Goal: Task Accomplishment & Management: Complete application form

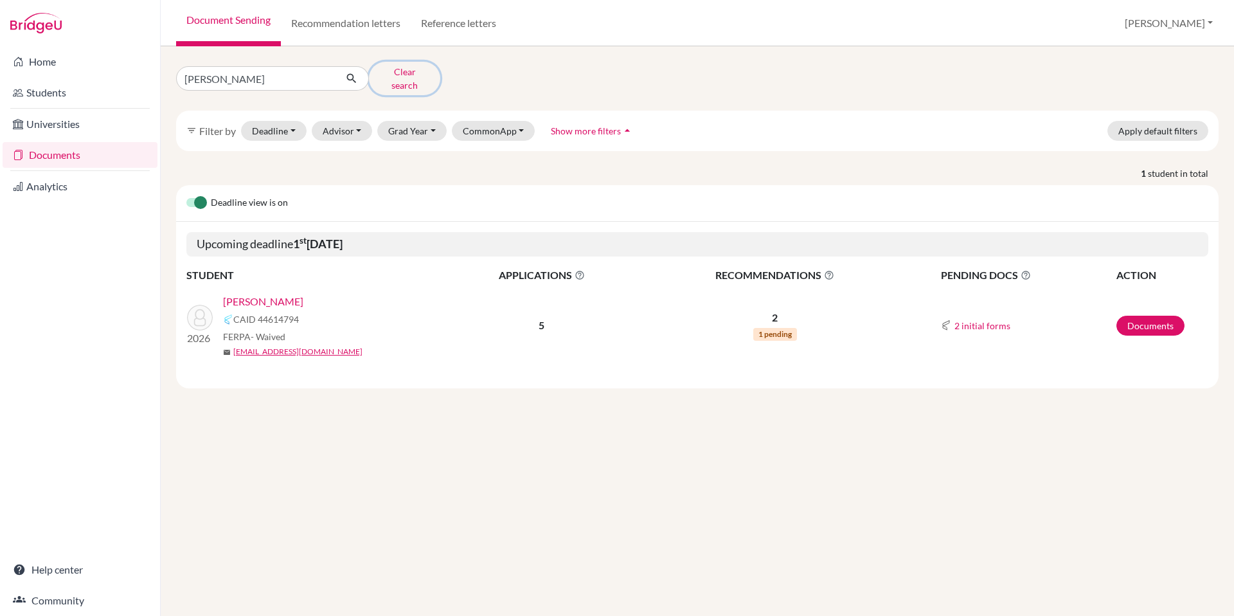
click at [408, 75] on button "Clear search" at bounding box center [404, 78] width 71 height 33
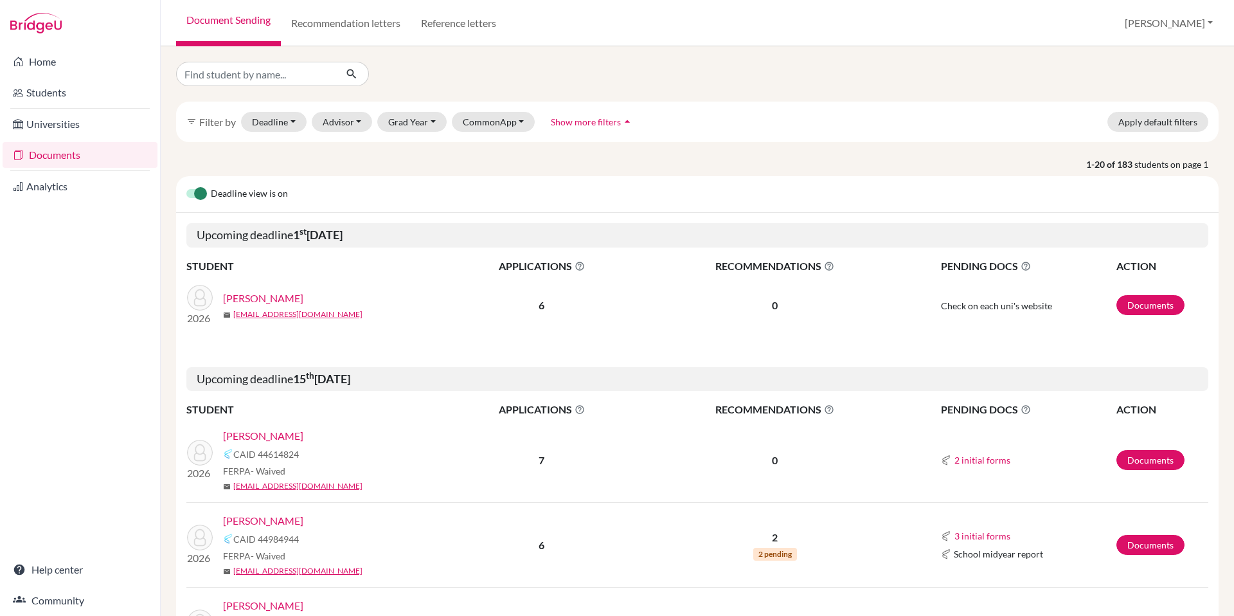
click at [262, 435] on link "[PERSON_NAME]" at bounding box center [263, 435] width 80 height 15
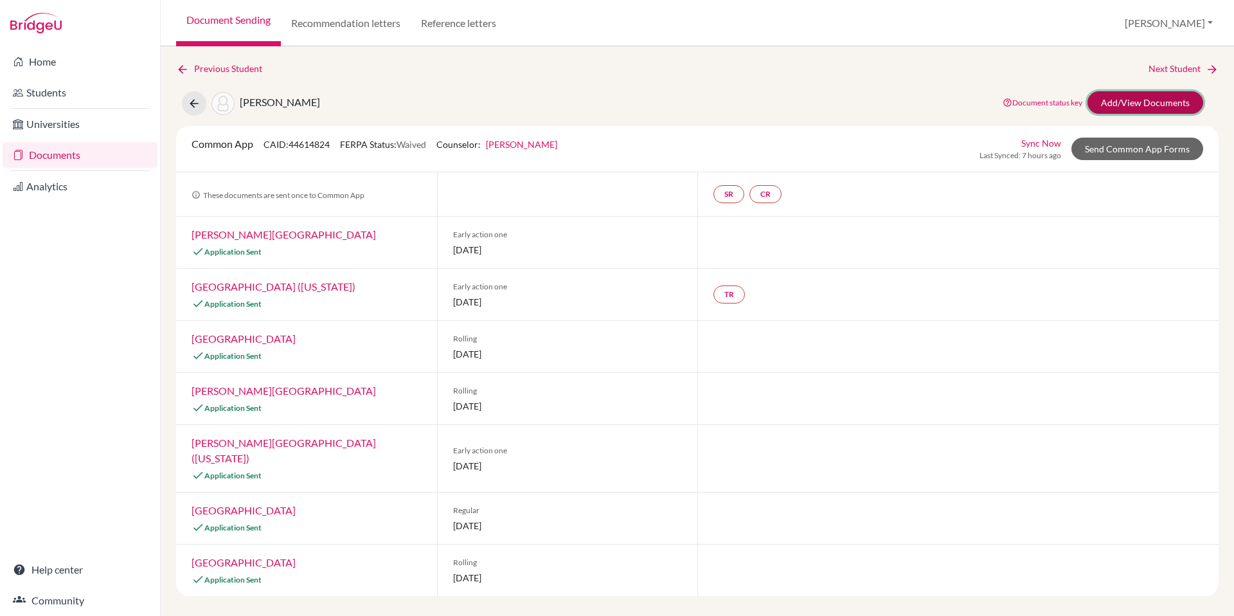
click at [1162, 102] on link "Add/View Documents" at bounding box center [1146, 102] width 116 height 23
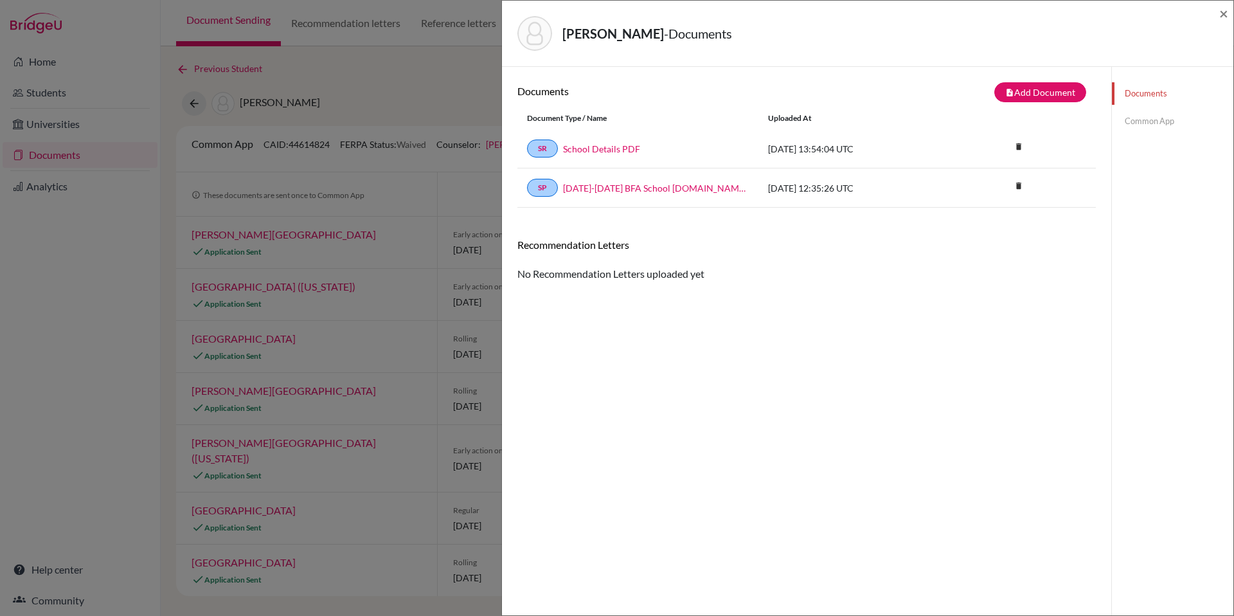
click at [1140, 120] on link "Common App" at bounding box center [1173, 121] width 122 height 23
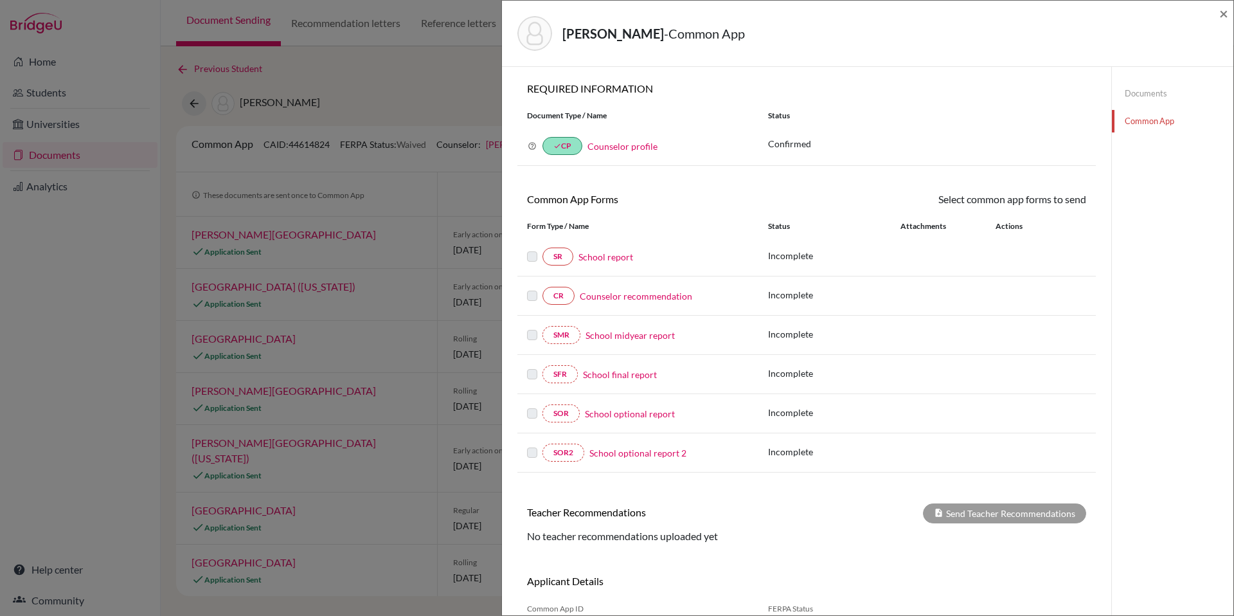
click at [602, 257] on link "School report" at bounding box center [606, 257] width 55 height 14
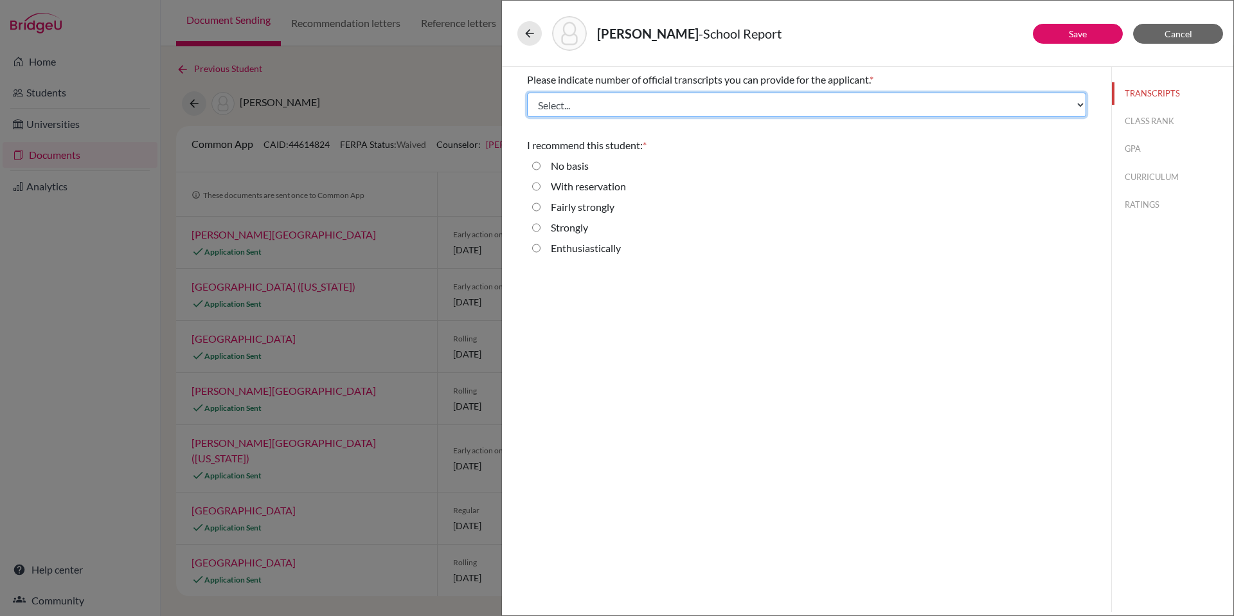
click at [628, 104] on select "Select... 1 2 3 4" at bounding box center [806, 105] width 559 height 24
select select "1"
click at [527, 93] on select "Select... 1 2 3 4" at bounding box center [806, 105] width 559 height 24
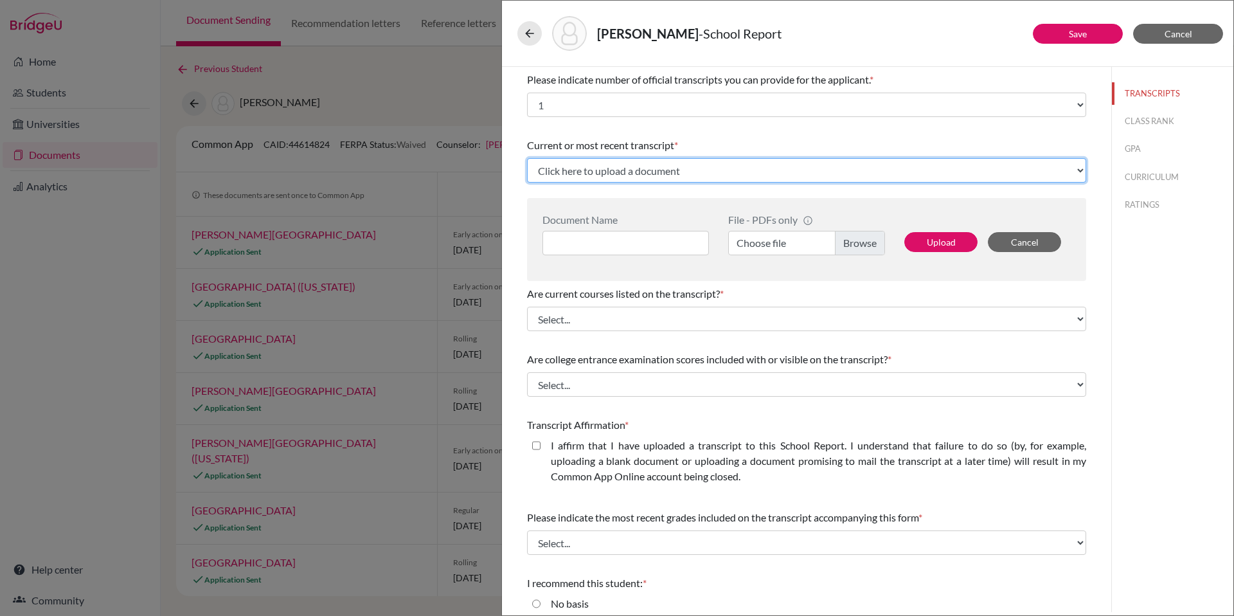
click at [667, 172] on select "Click here to upload a document Upload New File" at bounding box center [806, 170] width 559 height 24
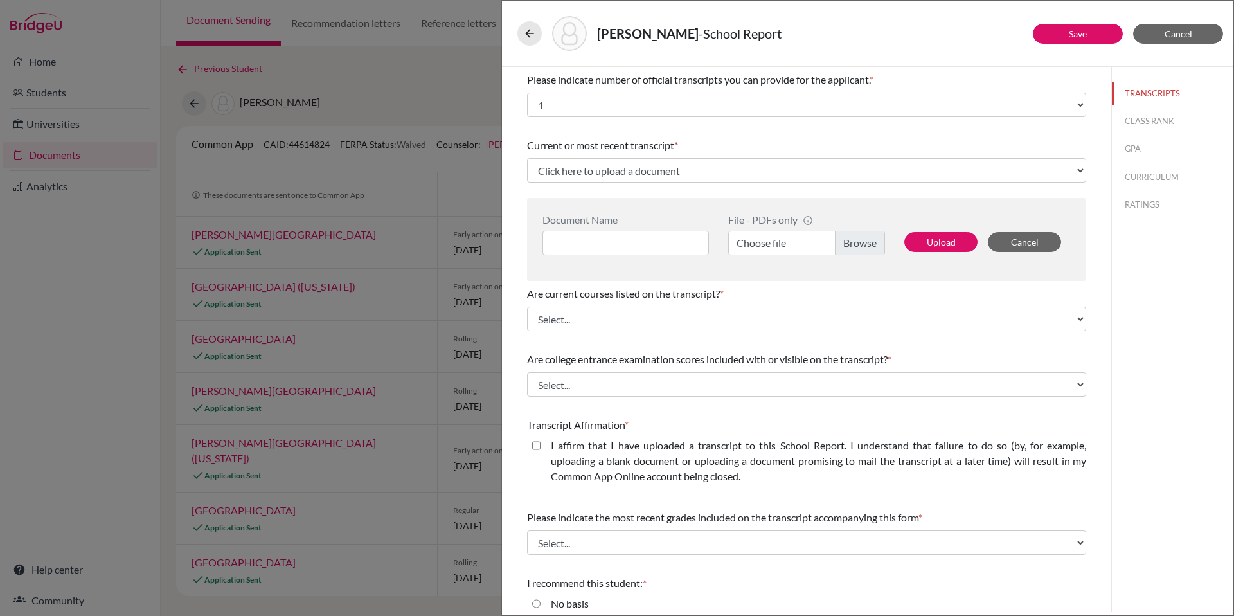
click at [853, 242] on label "Choose file" at bounding box center [806, 243] width 157 height 24
click at [853, 242] on input "Choose file" at bounding box center [806, 243] width 157 height 24
click at [596, 244] on input at bounding box center [626, 243] width 167 height 24
paste input "[PERSON_NAME] Junior Transcript.pdf"
type input "[PERSON_NAME] Junior Transcript"
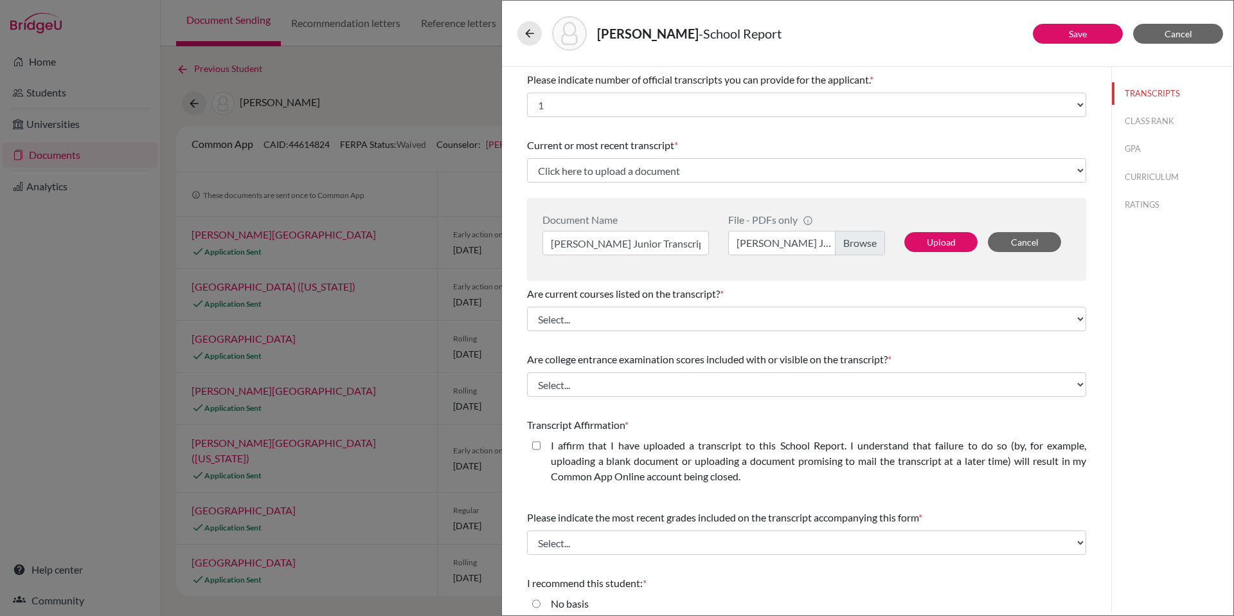
click at [755, 285] on div "Are current courses listed on the transcript? * Select... Yes No" at bounding box center [806, 308] width 559 height 55
click at [942, 242] on button "Upload" at bounding box center [941, 242] width 73 height 20
select select "673207"
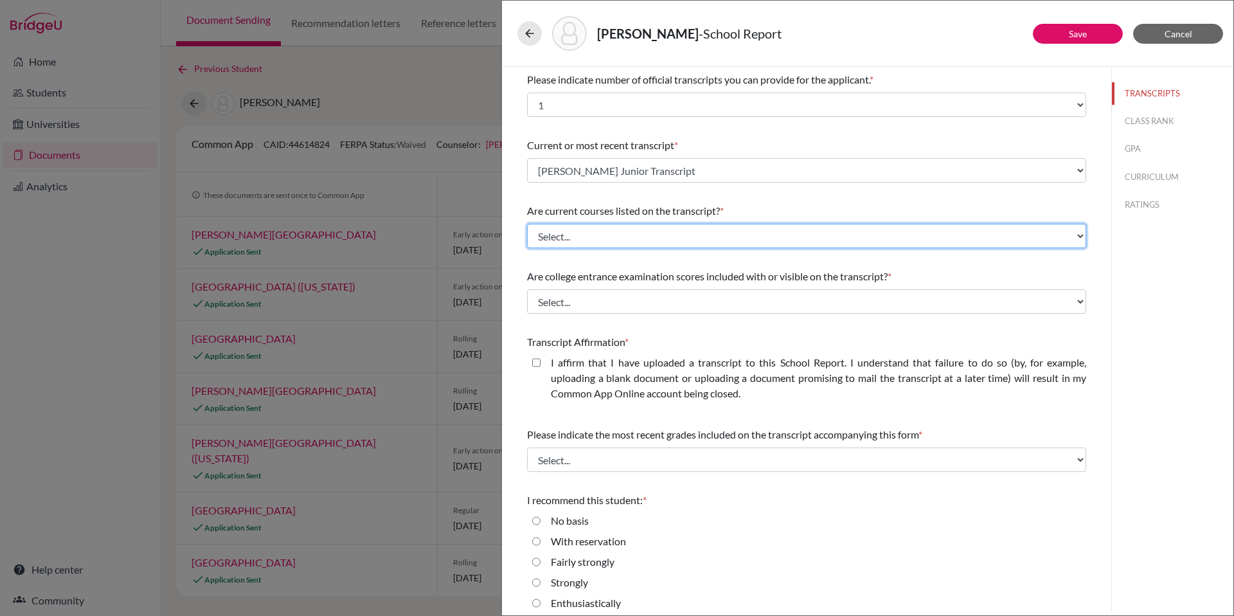
click at [637, 235] on select "Select... Yes No" at bounding box center [806, 236] width 559 height 24
select select "1"
click at [527, 224] on select "Select... Yes No" at bounding box center [806, 236] width 559 height 24
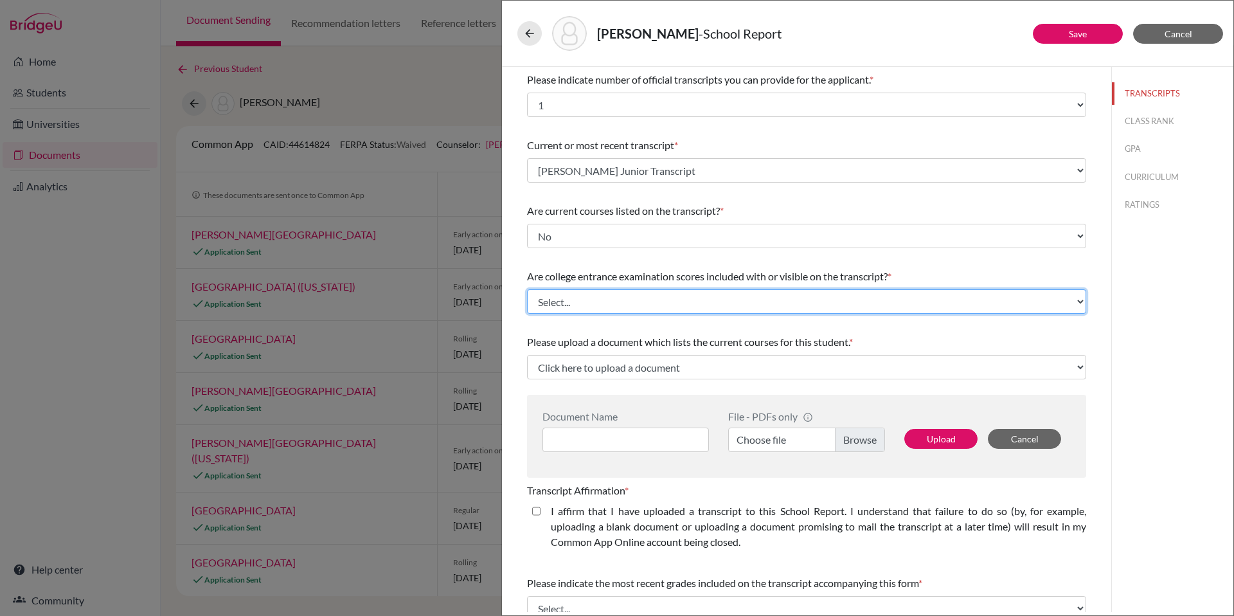
click at [683, 302] on select "Select... Yes No" at bounding box center [806, 301] width 559 height 24
select select "0"
click at [527, 289] on select "Select... Yes No" at bounding box center [806, 301] width 559 height 24
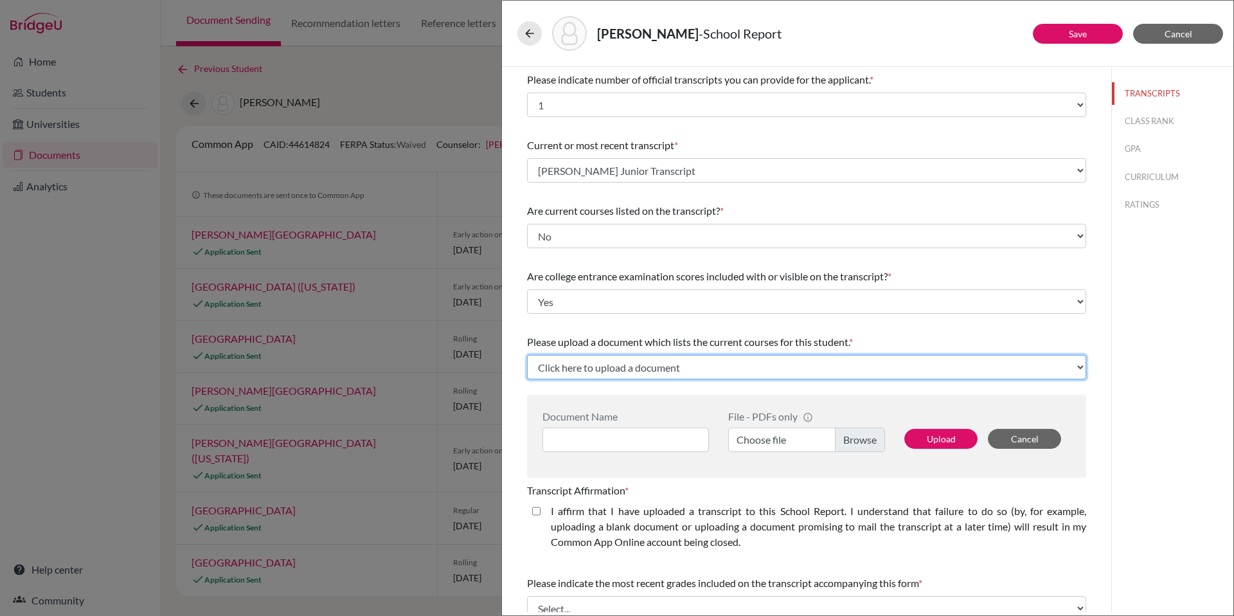
click at [958, 368] on select "Click here to upload a document Upload New File" at bounding box center [806, 367] width 559 height 24
select select "Upload New File"
click at [527, 355] on select "Click here to upload a document Upload New File" at bounding box center [806, 367] width 559 height 24
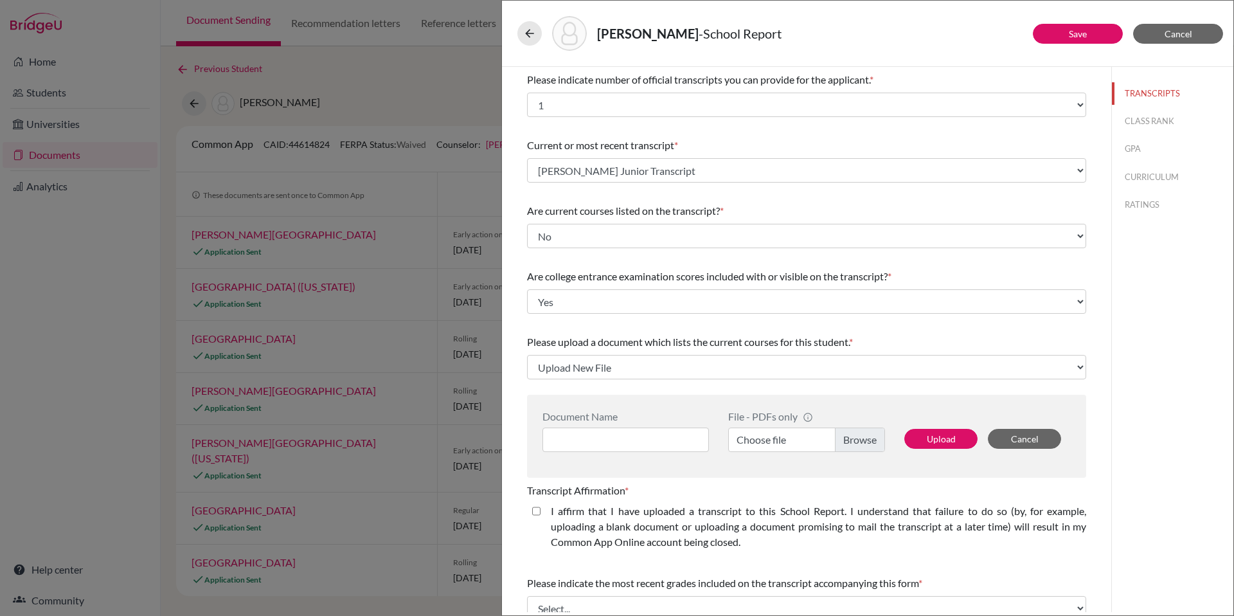
click at [851, 440] on label "Choose file" at bounding box center [806, 440] width 157 height 24
click at [851, 440] on input "Choose file" at bounding box center [806, 440] width 157 height 24
click at [626, 437] on input at bounding box center [626, 440] width 167 height 24
paste input "[PERSON_NAME] Course List"
type input "[PERSON_NAME] Course List"
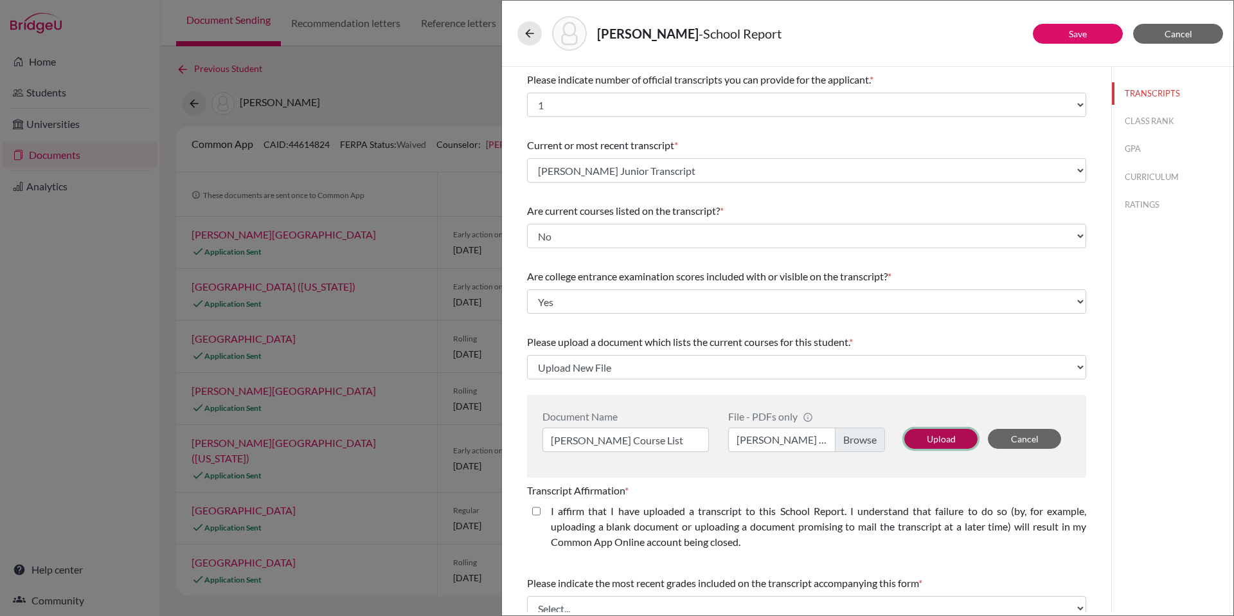
click at [917, 445] on button "Upload" at bounding box center [941, 439] width 73 height 20
select select "673208"
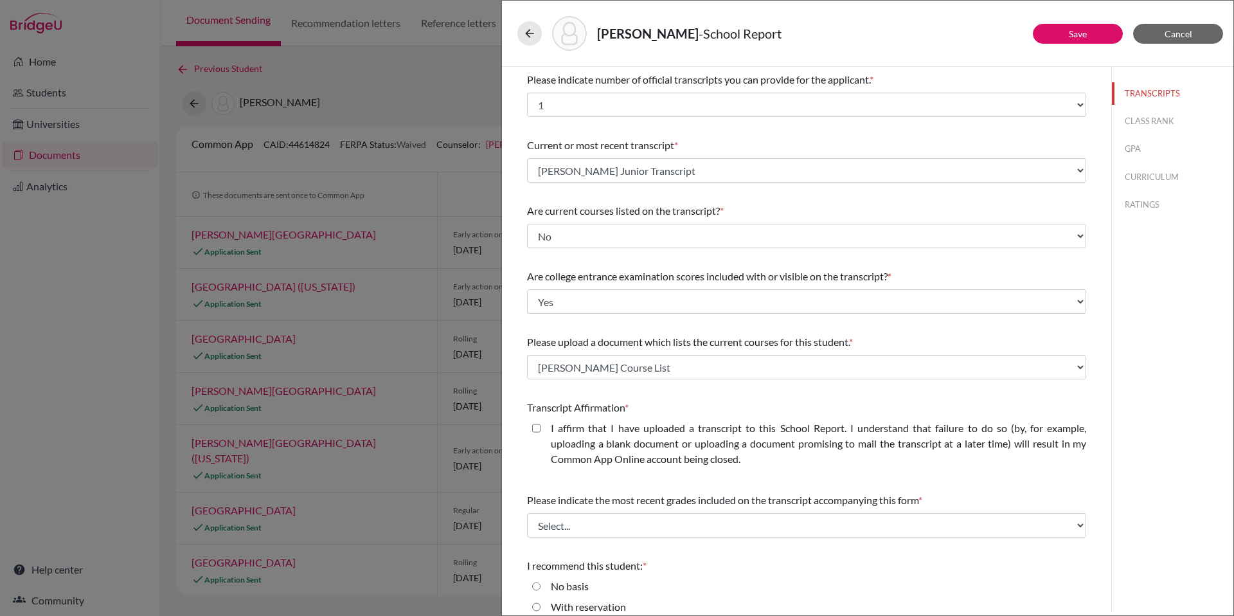
click at [539, 427] on closed\ "I affirm that I have uploaded a transcript to this School Report. I understand …" at bounding box center [536, 427] width 8 height 15
checkbox closed\ "true"
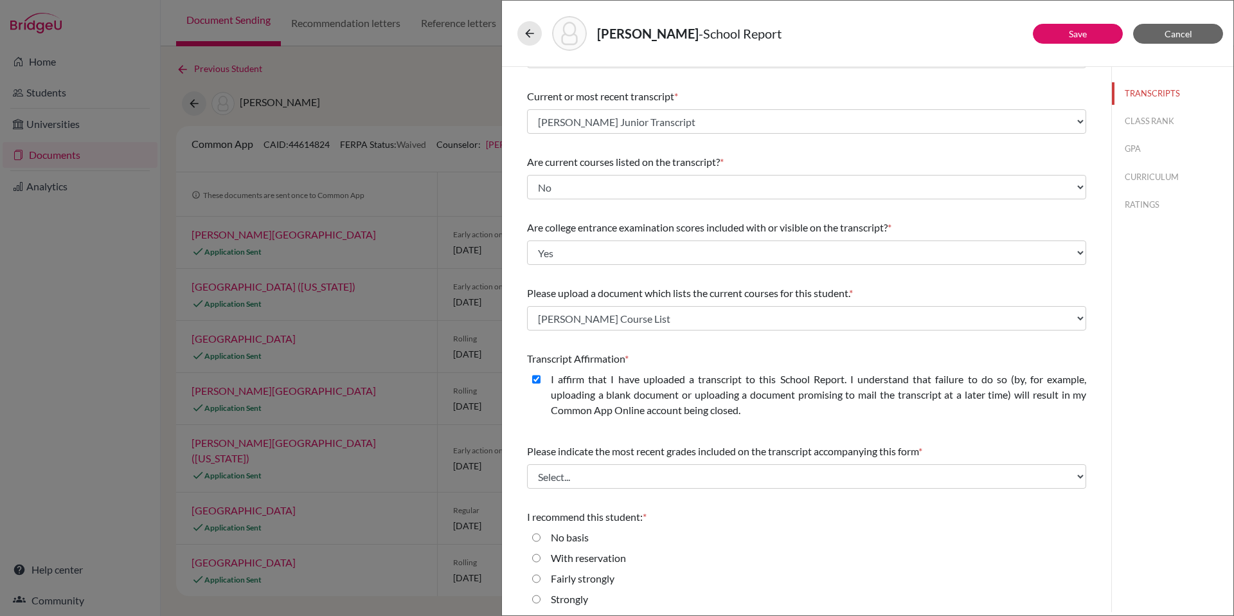
scroll to position [75, 0]
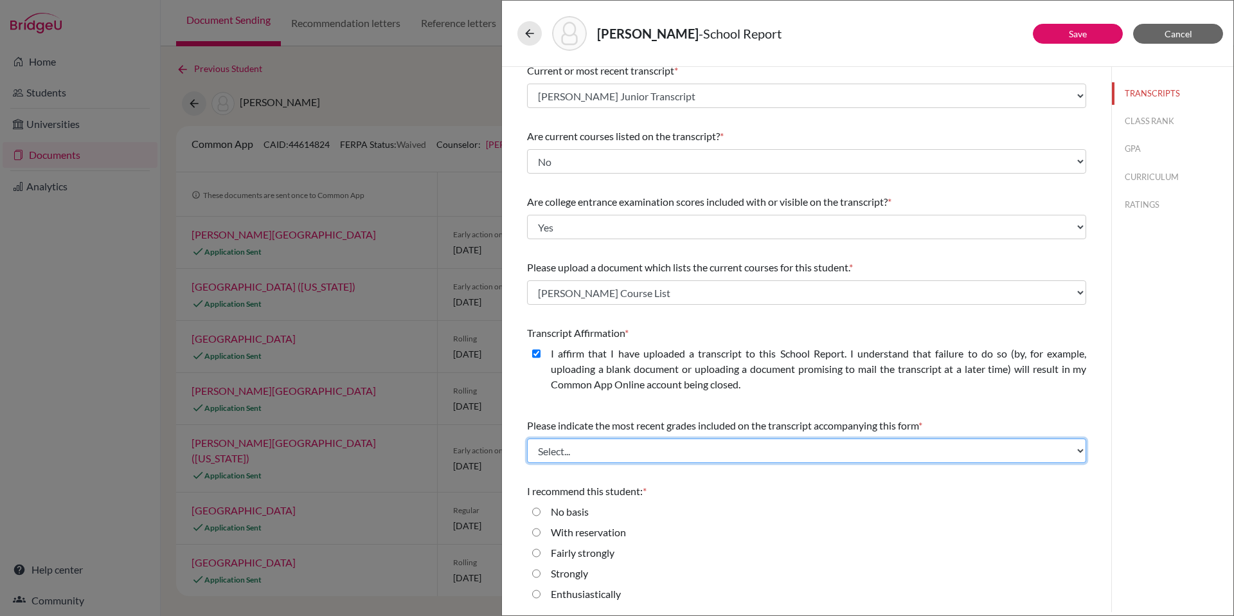
click at [840, 446] on select "Select... Final junior year grades 1st Quarter senior year grades 2nd Quarter/1…" at bounding box center [806, 450] width 559 height 24
select select "0"
click at [527, 438] on select "Select... Final junior year grades 1st Quarter senior year grades 2nd Quarter/1…" at bounding box center [806, 450] width 559 height 24
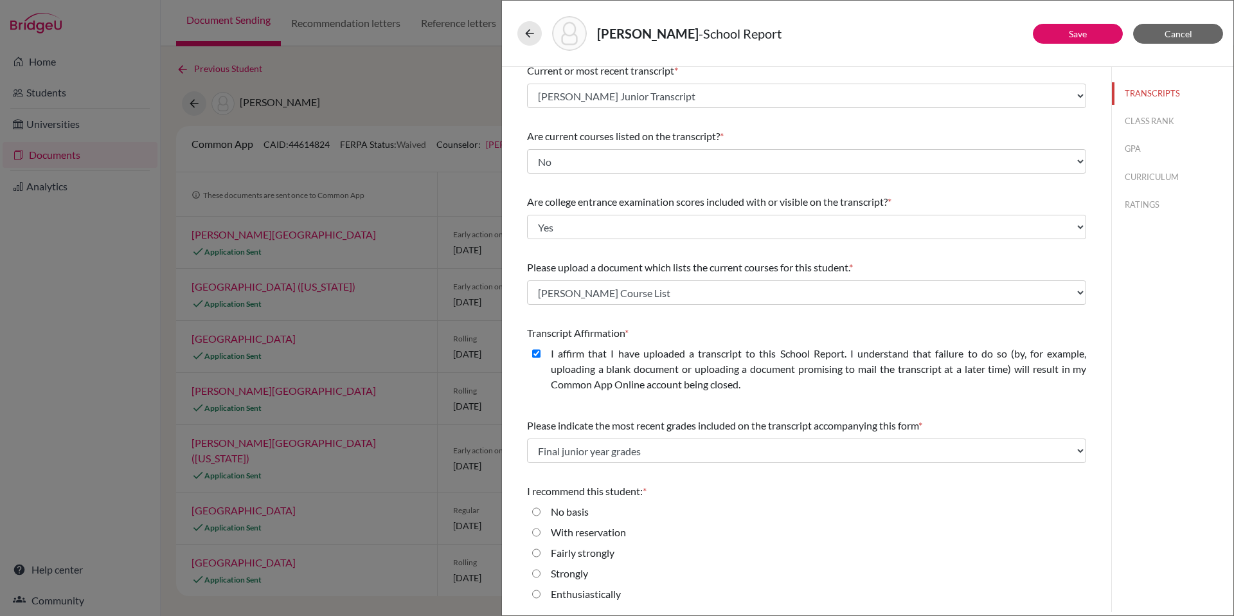
click at [566, 572] on label "Strongly" at bounding box center [569, 573] width 37 height 15
click at [541, 572] on input "Strongly" at bounding box center [536, 573] width 8 height 15
radio input "true"
click at [739, 530] on div "With reservation" at bounding box center [806, 535] width 559 height 21
click at [1130, 118] on button "CLASS RANK" at bounding box center [1173, 121] width 122 height 23
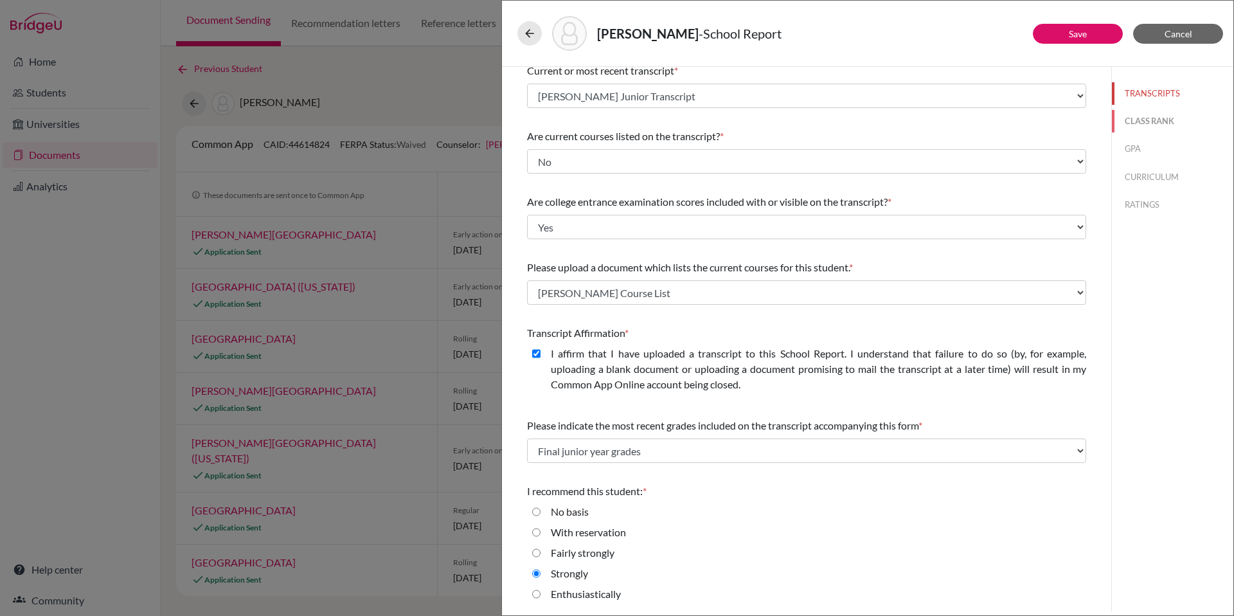
scroll to position [0, 0]
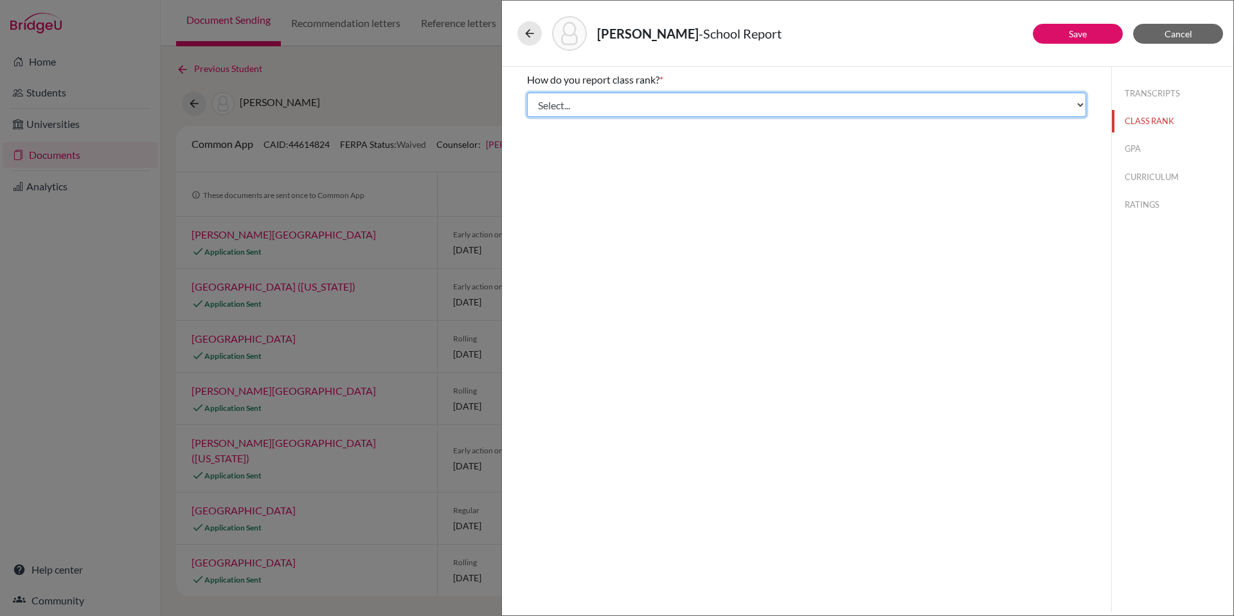
click at [832, 102] on select "Select... Exact Decile Quintile Quartile None" at bounding box center [806, 105] width 559 height 24
select select "5"
click at [527, 93] on select "Select... Exact Decile Quintile Quartile None" at bounding box center [806, 105] width 559 height 24
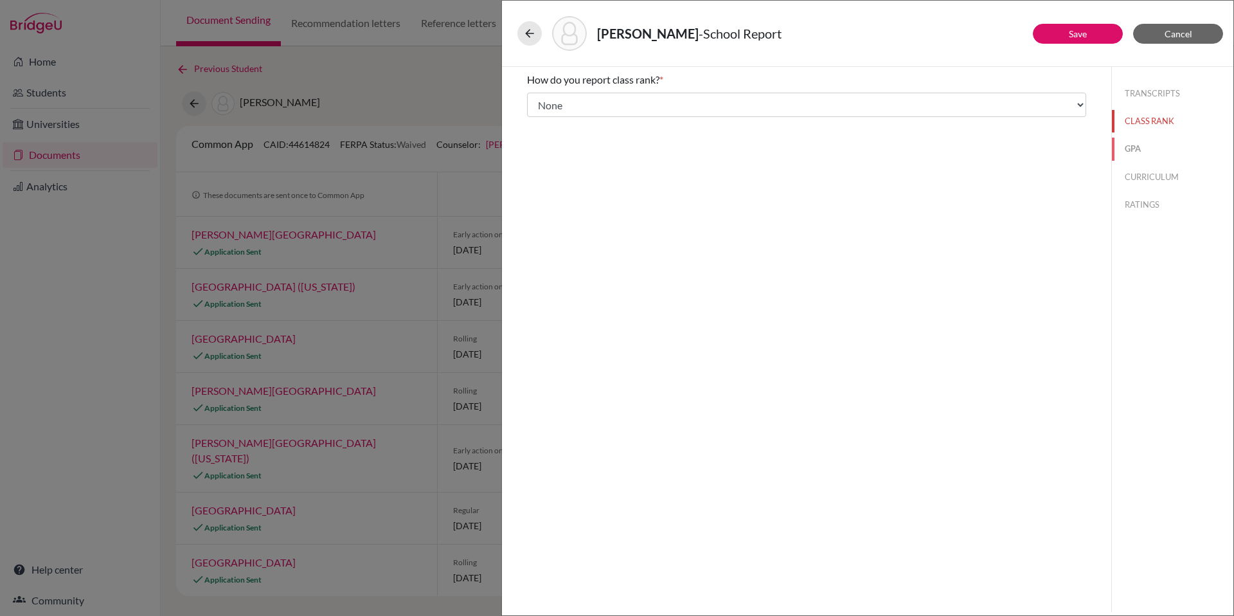
click at [1130, 146] on button "GPA" at bounding box center [1173, 149] width 122 height 23
click at [558, 101] on label "Yes" at bounding box center [558, 100] width 15 height 15
click at [541, 101] on input "Yes" at bounding box center [536, 100] width 8 height 15
radio input "true"
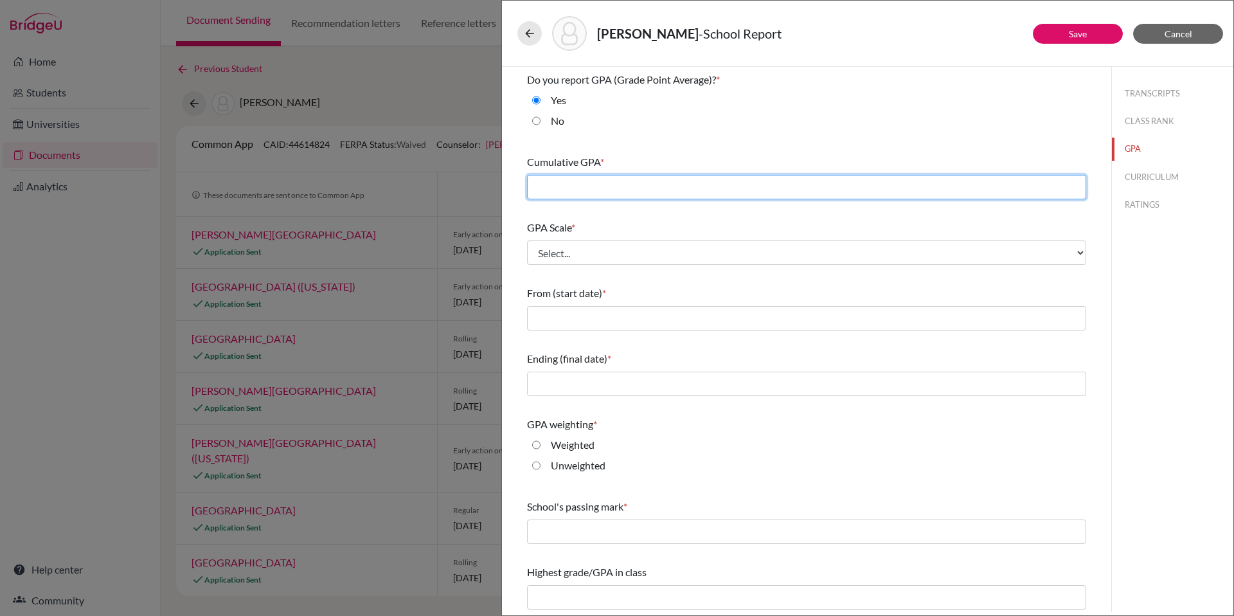
click at [581, 190] on input "text" at bounding box center [806, 187] width 559 height 24
type input "3.7100"
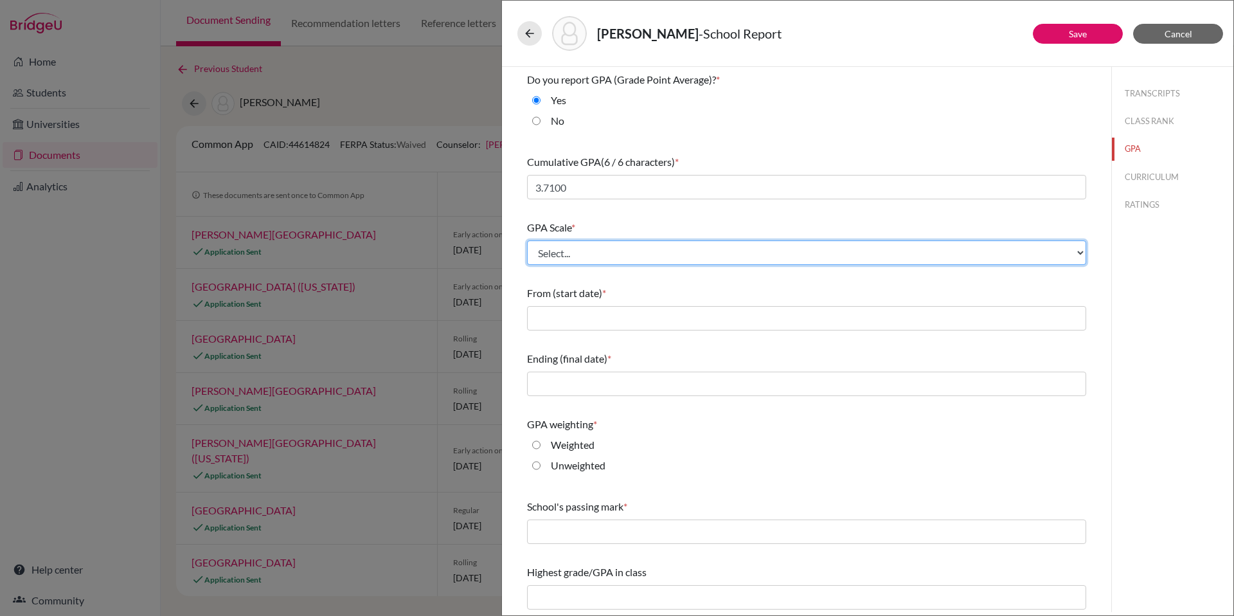
click at [622, 248] on select "Select... 4 5 6 7 8 9 10 11 12 13 14 15 16 17 18 19 20 100" at bounding box center [806, 252] width 559 height 24
select select "5"
click at [527, 240] on select "Select... 4 5 6 7 8 9 10 11 12 13 14 15 16 17 18 19 20 100" at bounding box center [806, 252] width 559 height 24
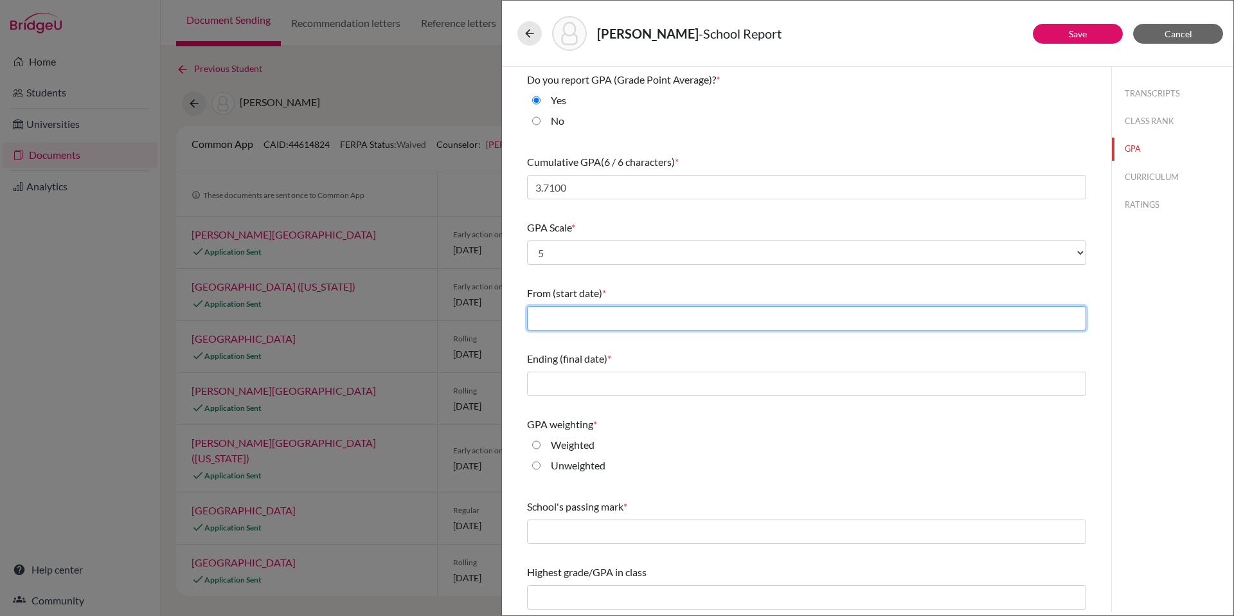
click at [629, 318] on input "text" at bounding box center [806, 318] width 559 height 24
type input "08/2022"
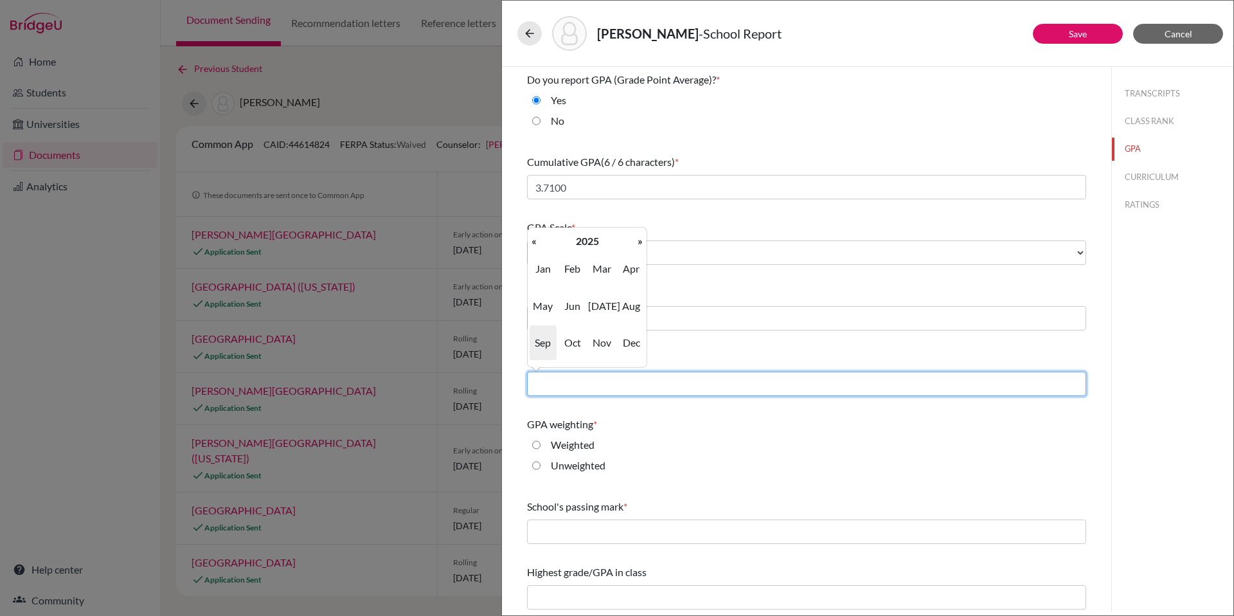
click at [615, 388] on input "text" at bounding box center [806, 384] width 559 height 24
type input "06/2025"
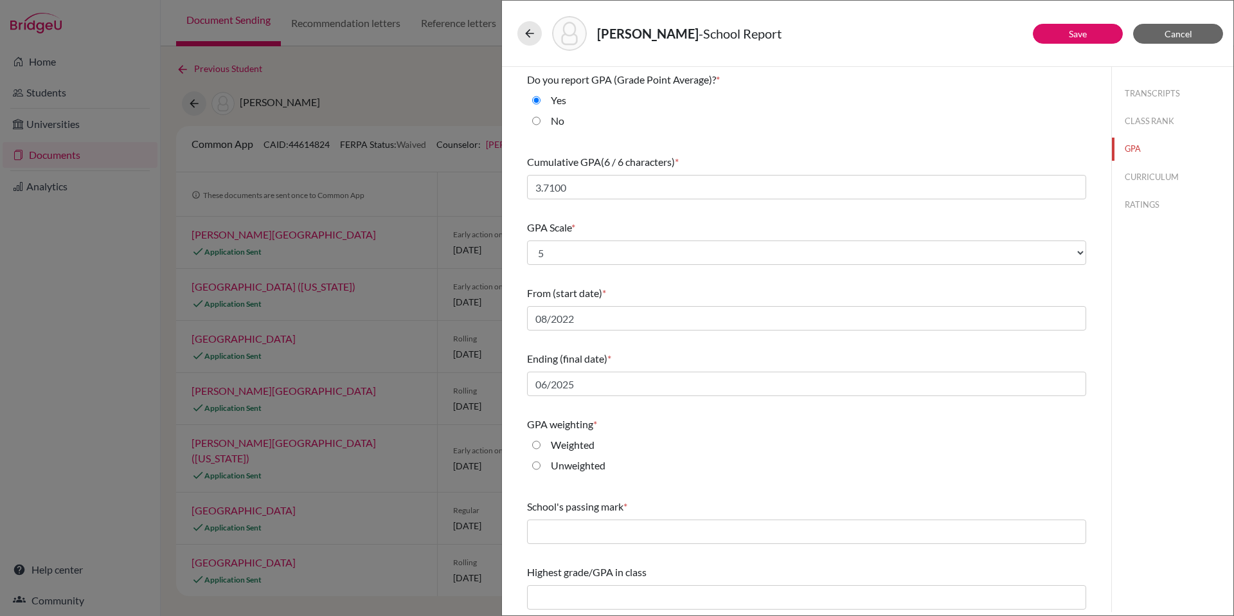
click at [569, 444] on label "Weighted" at bounding box center [573, 444] width 44 height 15
click at [541, 444] on input "Weighted" at bounding box center [536, 444] width 8 height 15
radio input "true"
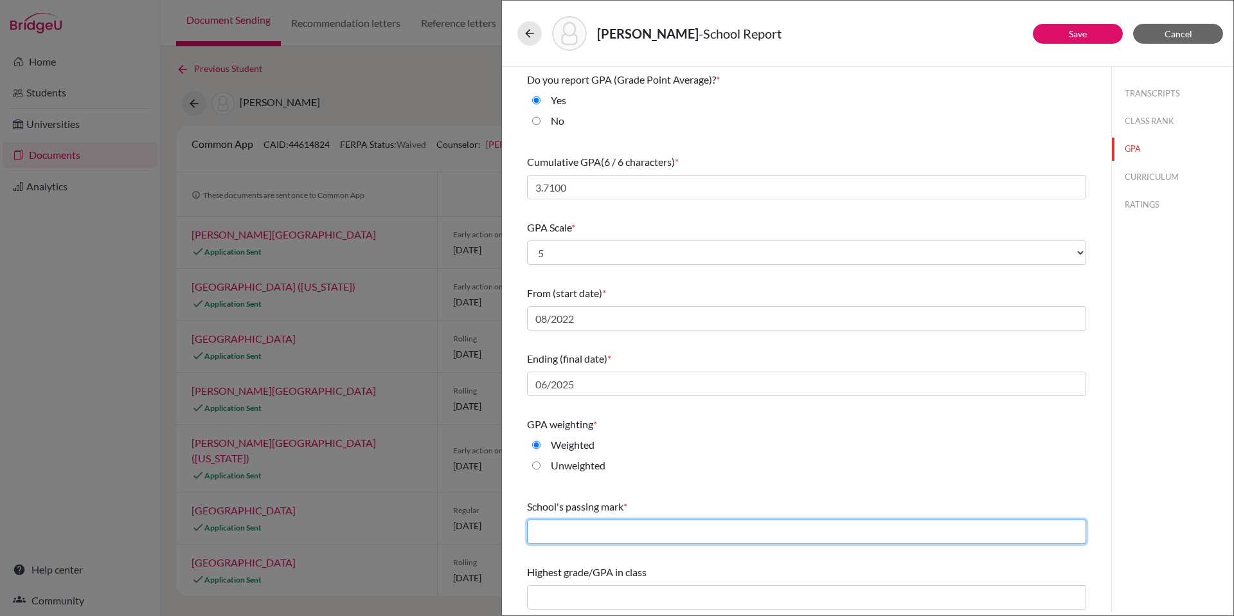
click at [685, 533] on input "text" at bounding box center [806, 531] width 559 height 24
type input "60"
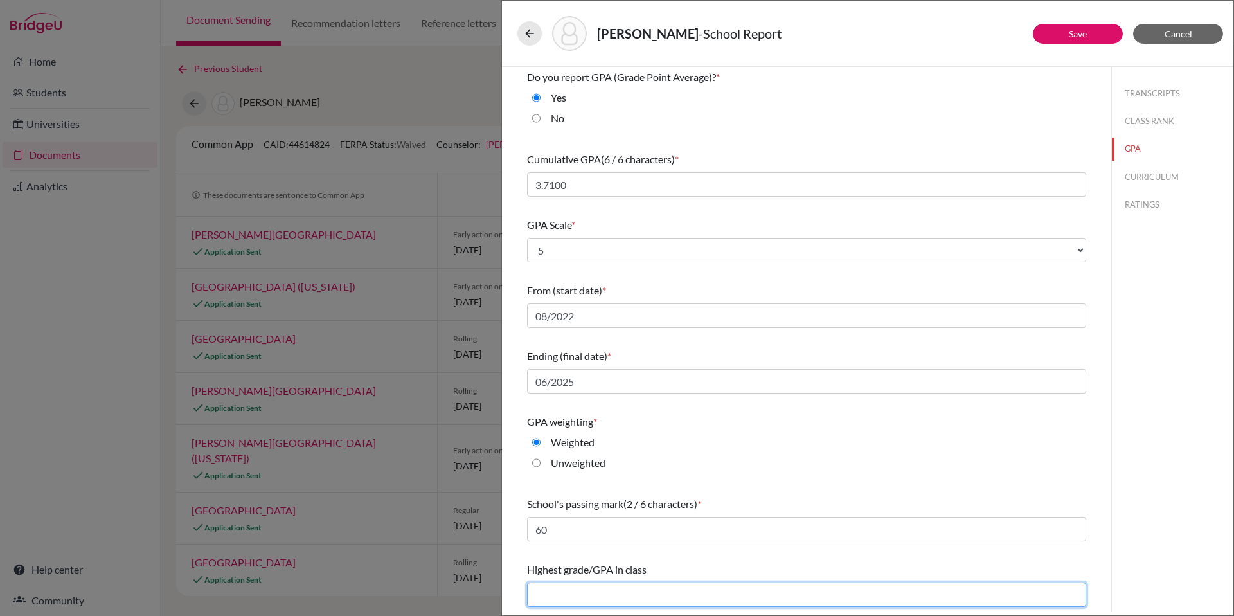
click at [692, 595] on input "text" at bounding box center [806, 594] width 559 height 24
type input "4.4178"
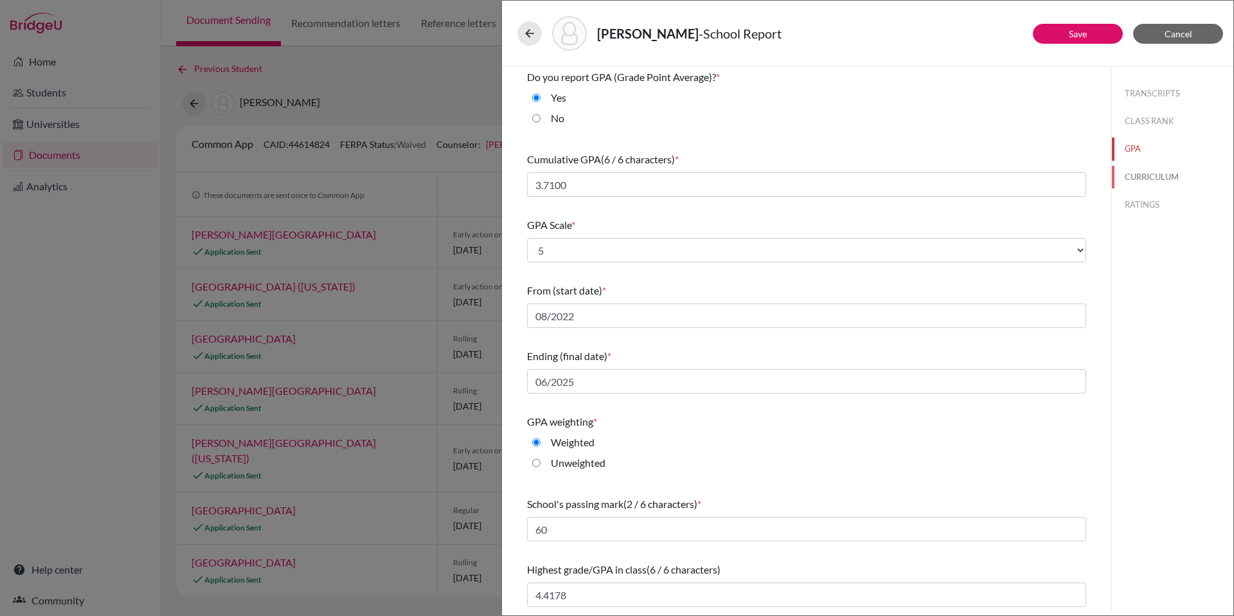
click at [1139, 179] on button "CURRICULUM" at bounding box center [1173, 177] width 122 height 23
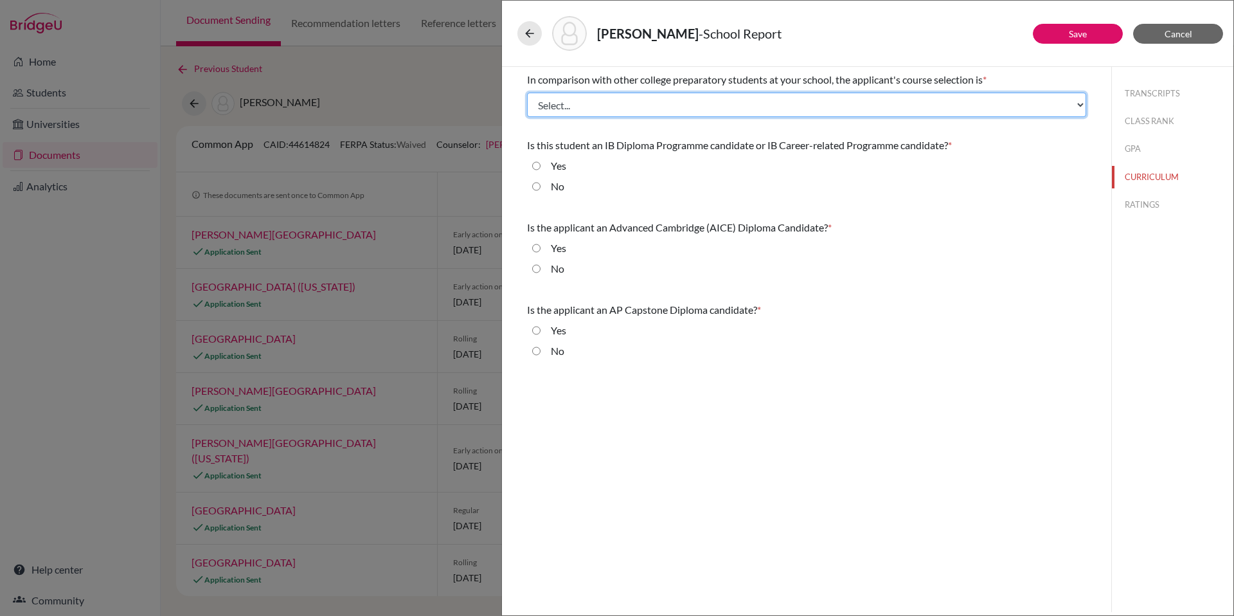
click at [742, 104] on select "Select... Less than demanding Average [PERSON_NAME] Very demanding Most demandi…" at bounding box center [806, 105] width 559 height 24
select select "1"
click at [527, 93] on select "Select... Less than demanding Average [PERSON_NAME] Very demanding Most demandi…" at bounding box center [806, 105] width 559 height 24
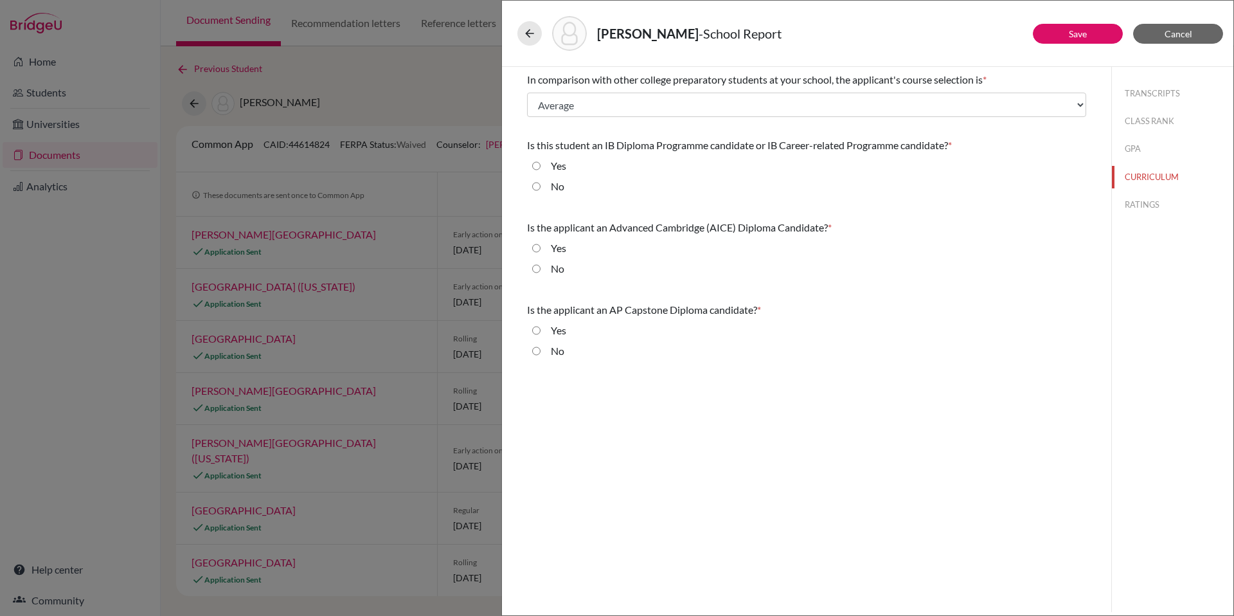
click at [560, 185] on label "No" at bounding box center [558, 186] width 14 height 15
click at [541, 185] on input "No" at bounding box center [536, 186] width 8 height 15
radio input "true"
click at [553, 270] on label "No" at bounding box center [558, 268] width 14 height 15
click at [541, 270] on input "No" at bounding box center [536, 268] width 8 height 15
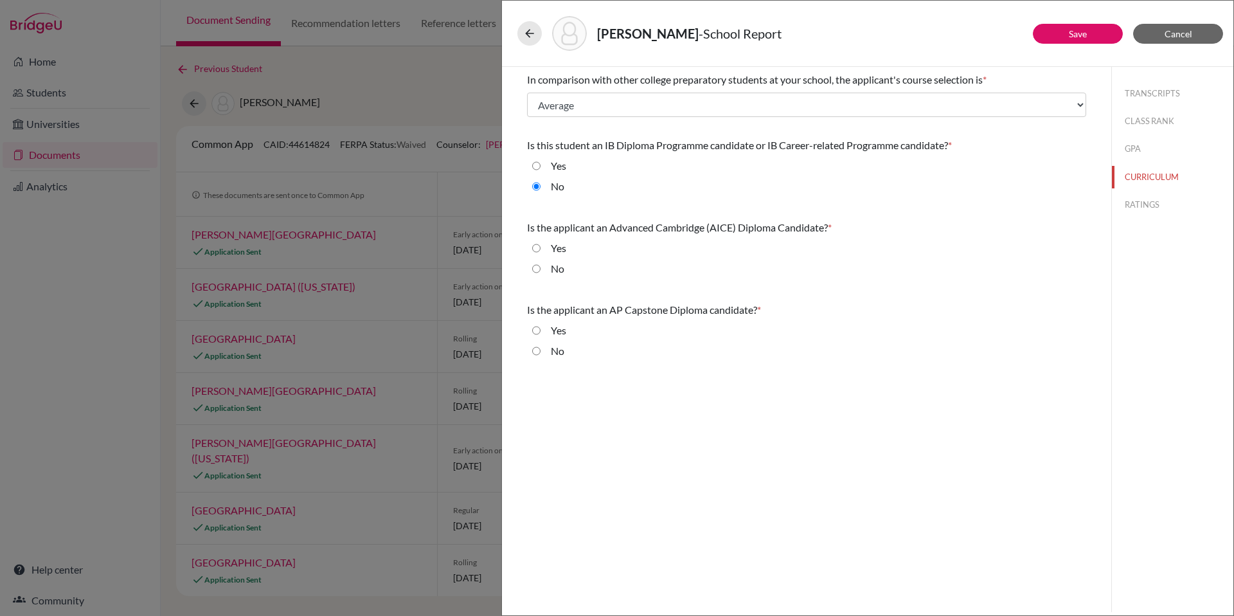
radio input "true"
click at [555, 354] on label "No" at bounding box center [558, 350] width 14 height 15
click at [541, 354] on input "No" at bounding box center [536, 350] width 8 height 15
radio input "true"
click at [1148, 203] on button "RATINGS" at bounding box center [1173, 205] width 122 height 23
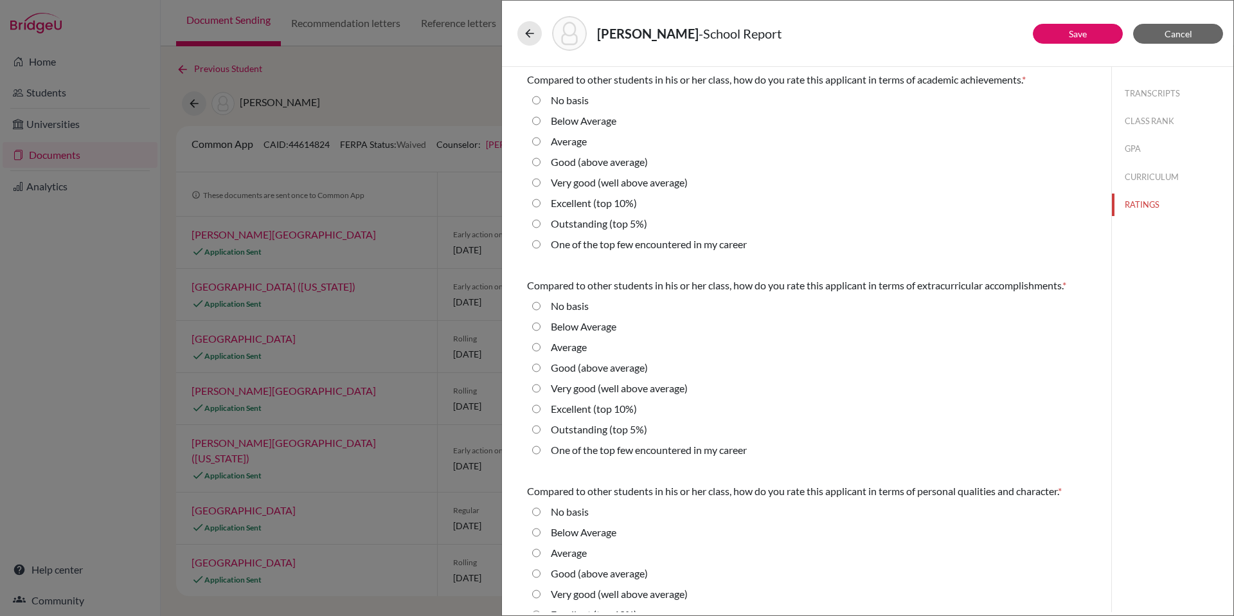
click at [566, 183] on label "Very good (well above average)" at bounding box center [619, 182] width 137 height 15
click at [541, 183] on average\) "Very good (well above average)" at bounding box center [536, 182] width 8 height 15
radio average\) "true"
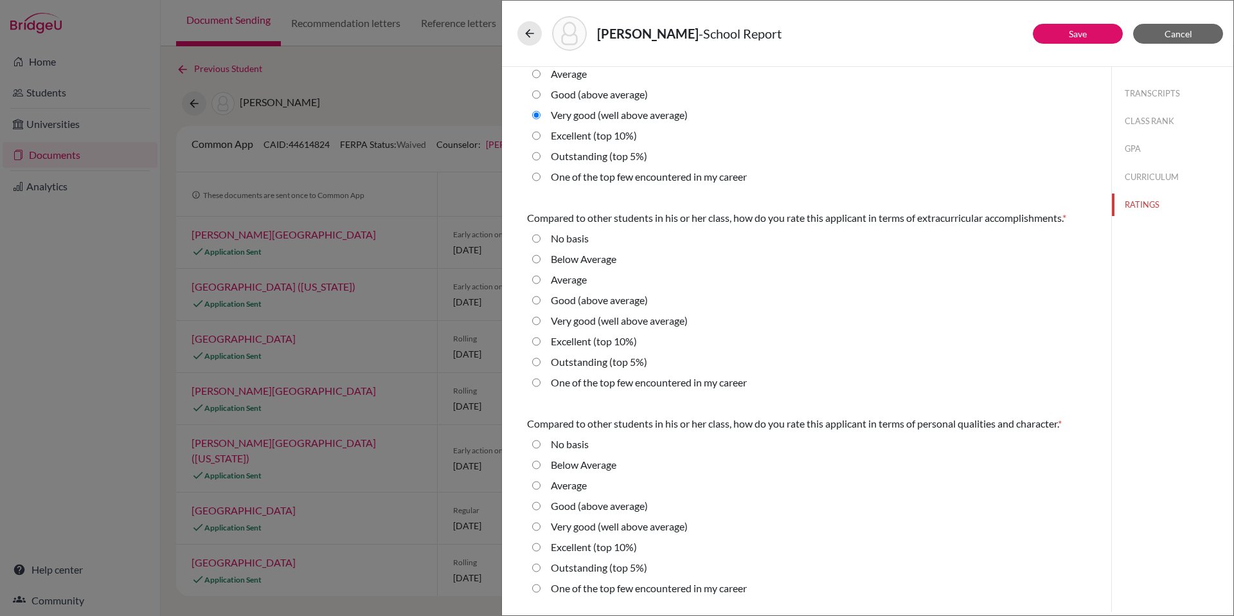
scroll to position [87, 0]
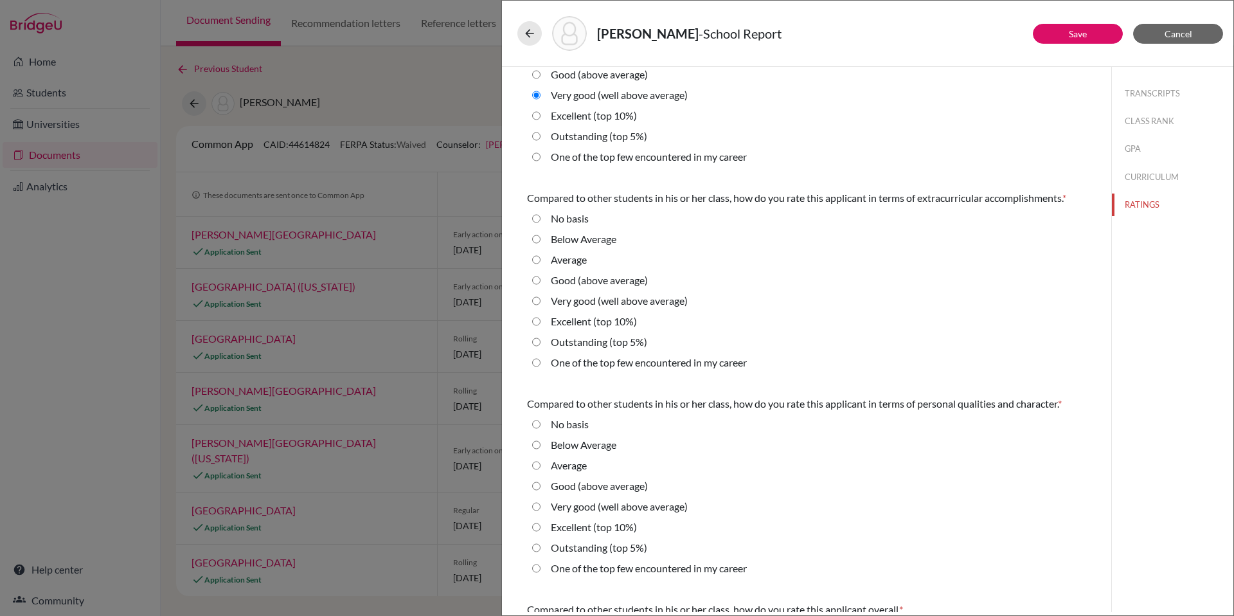
click at [622, 342] on label "Outstanding (top 5%)" at bounding box center [599, 341] width 96 height 15
click at [541, 342] on 5\%\) "Outstanding (top 5%)" at bounding box center [536, 341] width 8 height 15
radio 5\%\) "true"
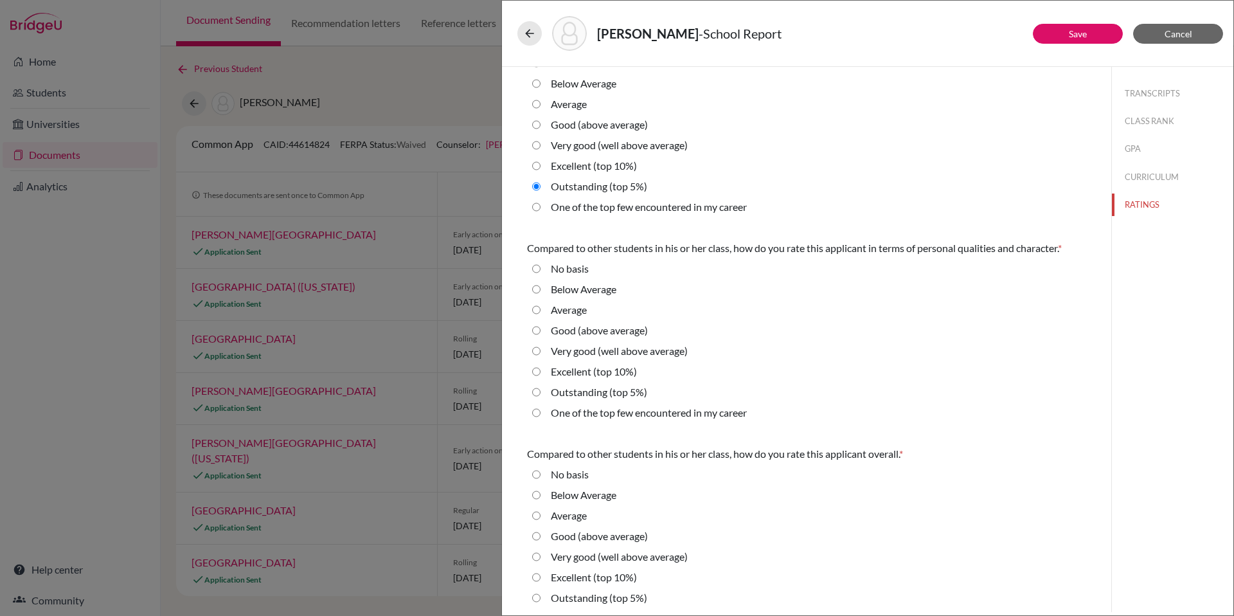
scroll to position [249, 0]
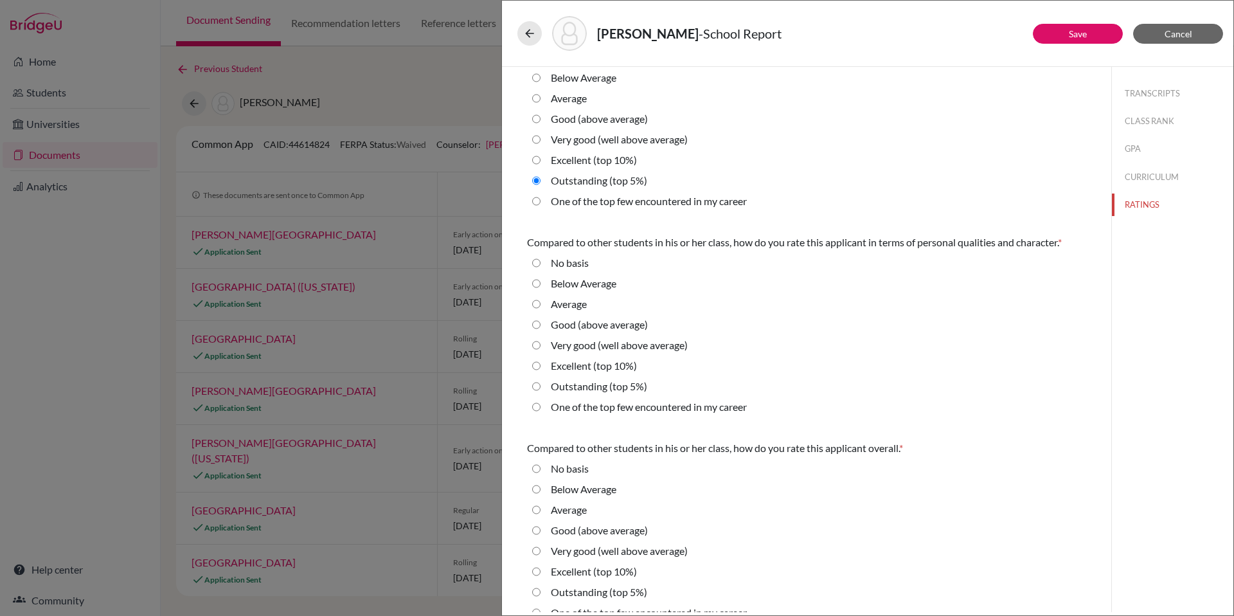
click at [620, 386] on label "Outstanding (top 5%)" at bounding box center [599, 386] width 96 height 15
click at [541, 386] on 5\%\) "Outstanding (top 5%)" at bounding box center [536, 386] width 8 height 15
radio 5\%\) "true"
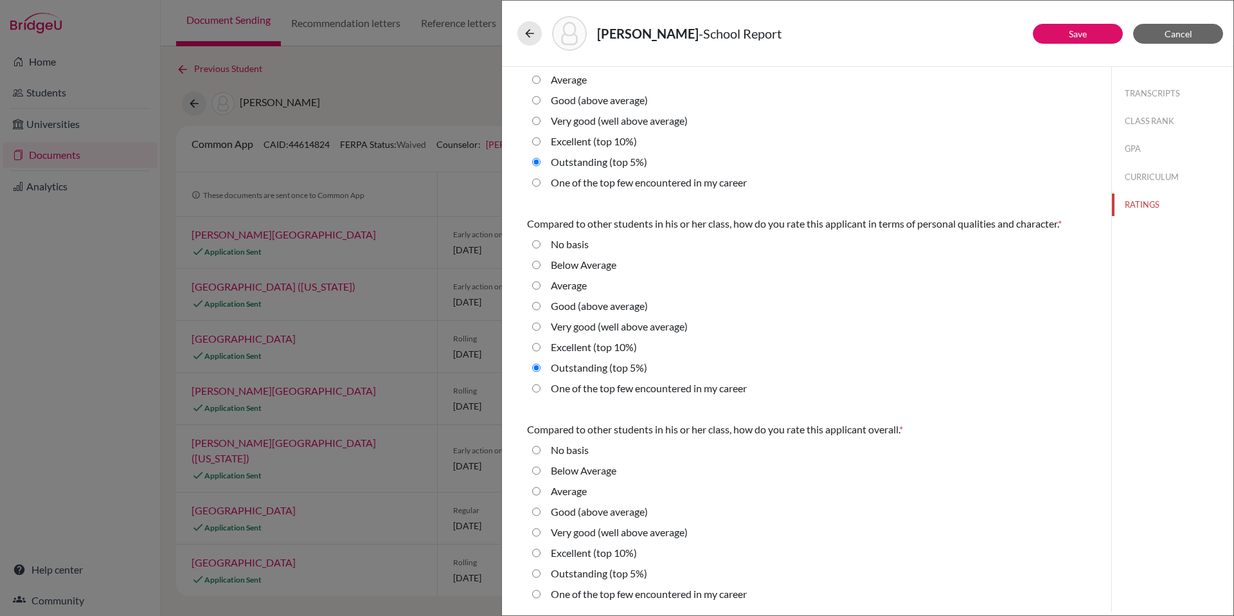
click at [665, 388] on label "One of the top few encountered in my career" at bounding box center [649, 388] width 196 height 15
click at [541, 388] on career "One of the top few encountered in my career" at bounding box center [536, 388] width 8 height 15
radio career "true"
click at [611, 552] on label "Excellent (top 10%)" at bounding box center [594, 552] width 86 height 15
click at [541, 552] on 10\%\) "Excellent (top 10%)" at bounding box center [536, 552] width 8 height 15
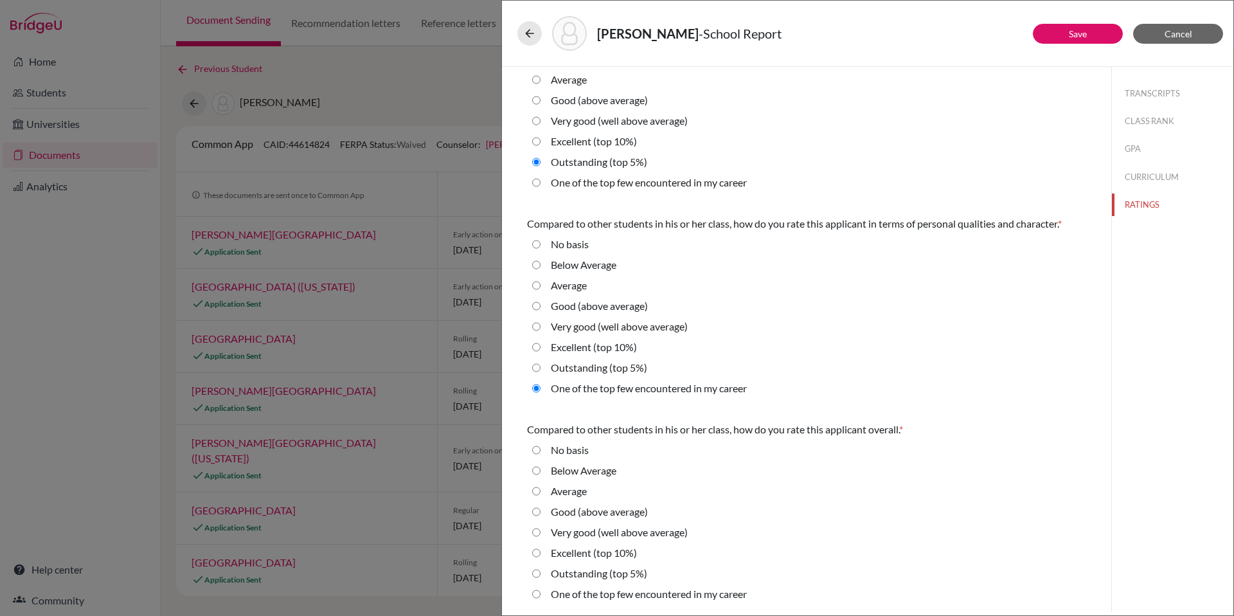
radio 10\%\) "true"
click at [924, 476] on div "Below Average" at bounding box center [806, 473] width 559 height 21
click at [1093, 35] on button "Save" at bounding box center [1078, 34] width 90 height 20
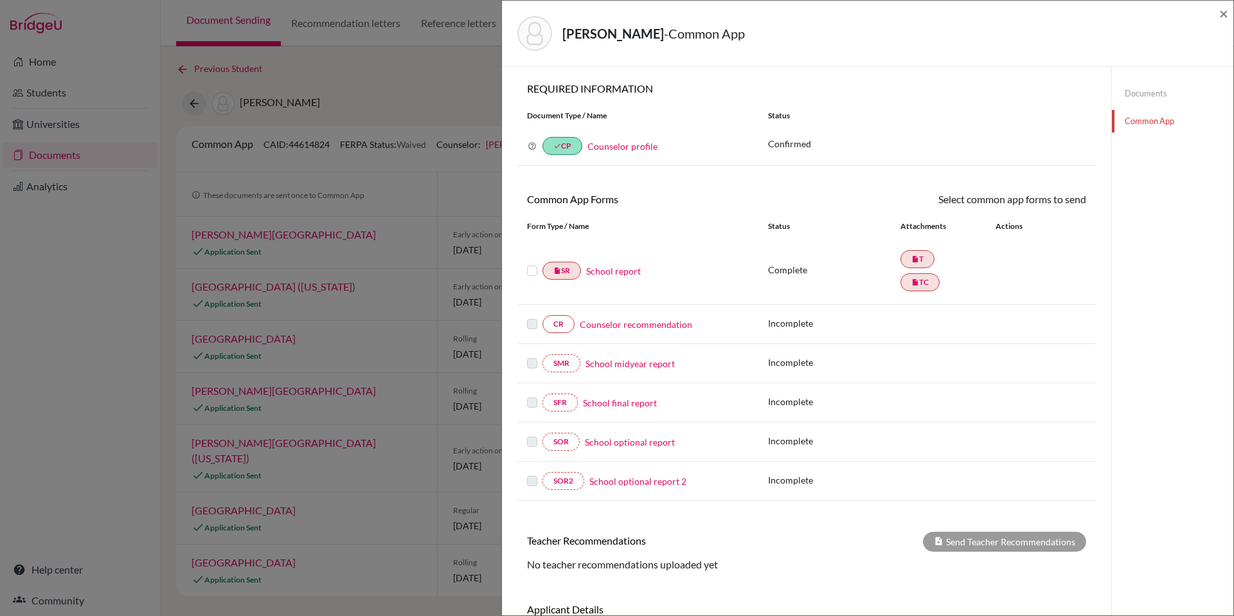
click at [655, 325] on link "Counselor recommendation" at bounding box center [636, 325] width 113 height 14
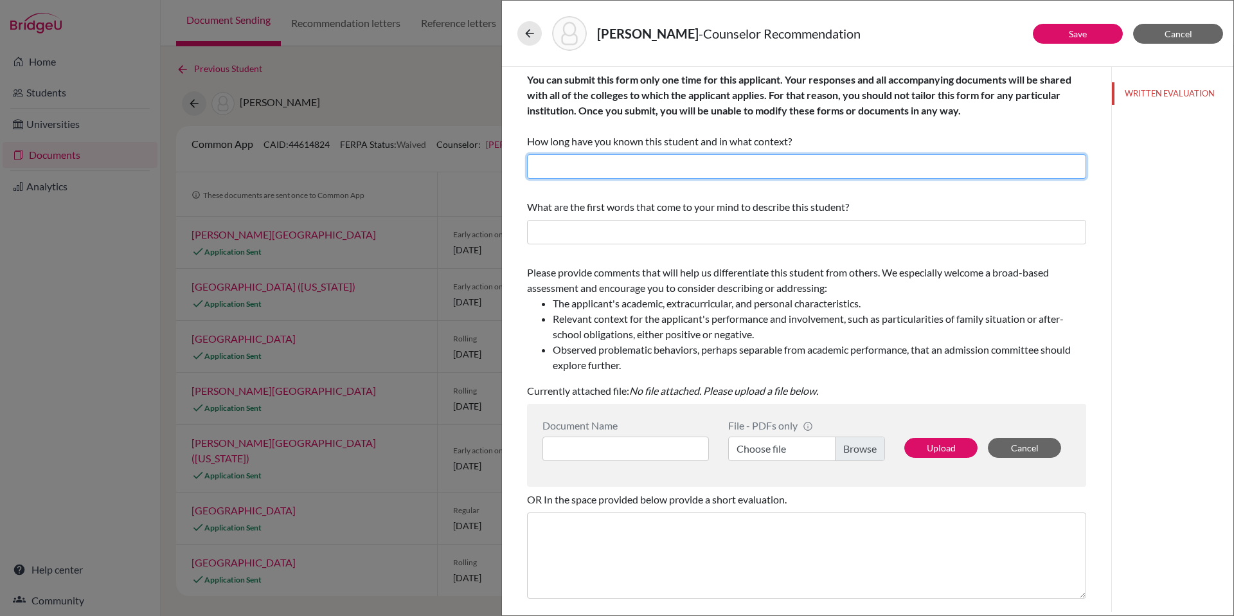
click at [653, 163] on input "text" at bounding box center [806, 166] width 559 height 24
type input "1.5 years as his Guidance Counselor"
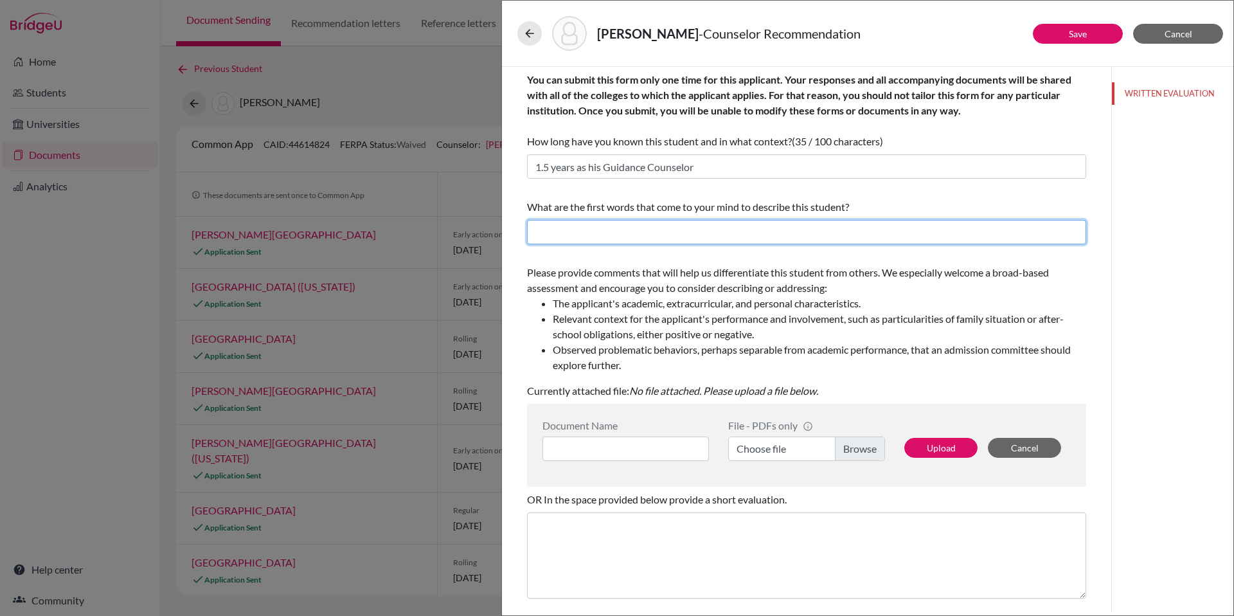
click at [647, 235] on input "text" at bounding box center [806, 232] width 559 height 24
click at [565, 233] on input "Leader, Ethical and Fair," at bounding box center [806, 232] width 559 height 24
click at [685, 231] on input "Leadership, Ethical and Fair," at bounding box center [806, 232] width 559 height 24
click at [742, 232] on input "Leadership, Ethical and Fair, Motivator, Committtedad" at bounding box center [806, 232] width 559 height 24
type input "Leadership, Ethical and Fair, Motivator, Committed"
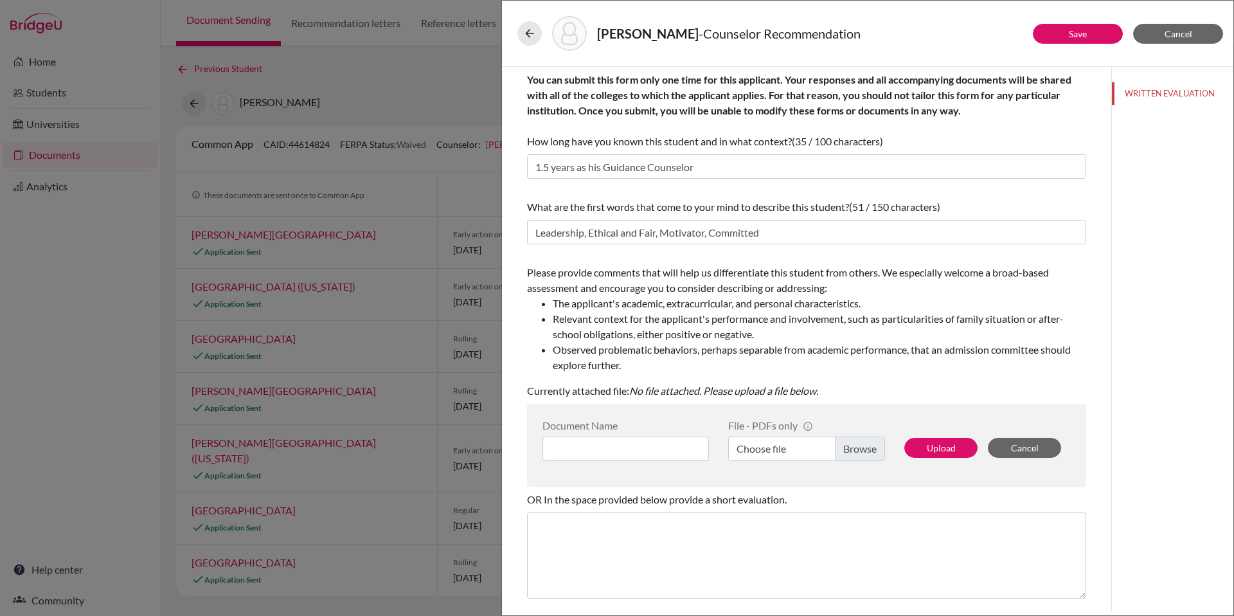
click at [645, 324] on li "Relevant context for the applicant's performance and involvement, such as parti…" at bounding box center [820, 326] width 534 height 31
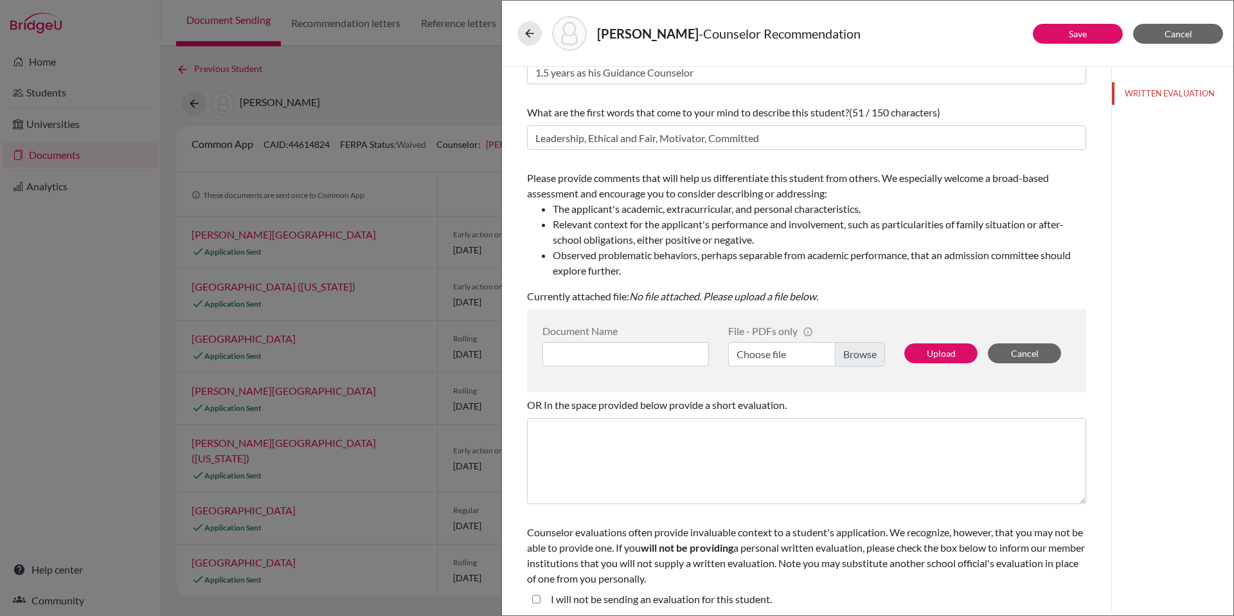
scroll to position [100, 0]
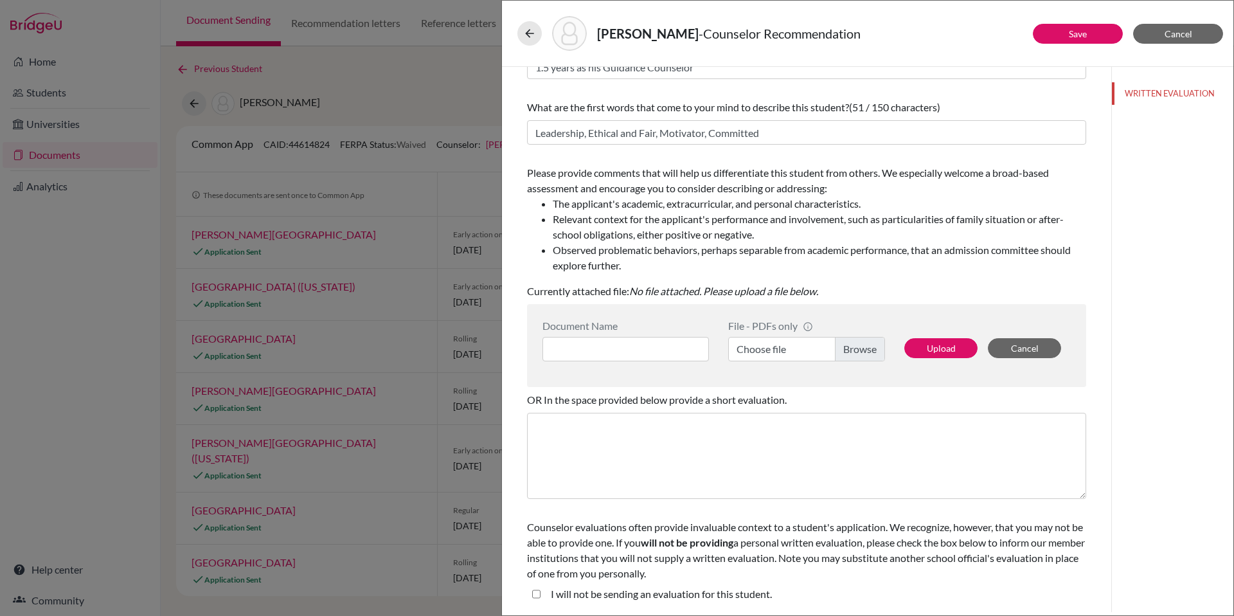
click at [864, 347] on label "Choose file" at bounding box center [806, 349] width 157 height 24
click at [864, 347] on input "Choose file" at bounding box center [806, 349] width 157 height 24
click at [581, 347] on input at bounding box center [626, 349] width 167 height 24
paste input "[PERSON_NAME] Counselor Recommendation.pdf"
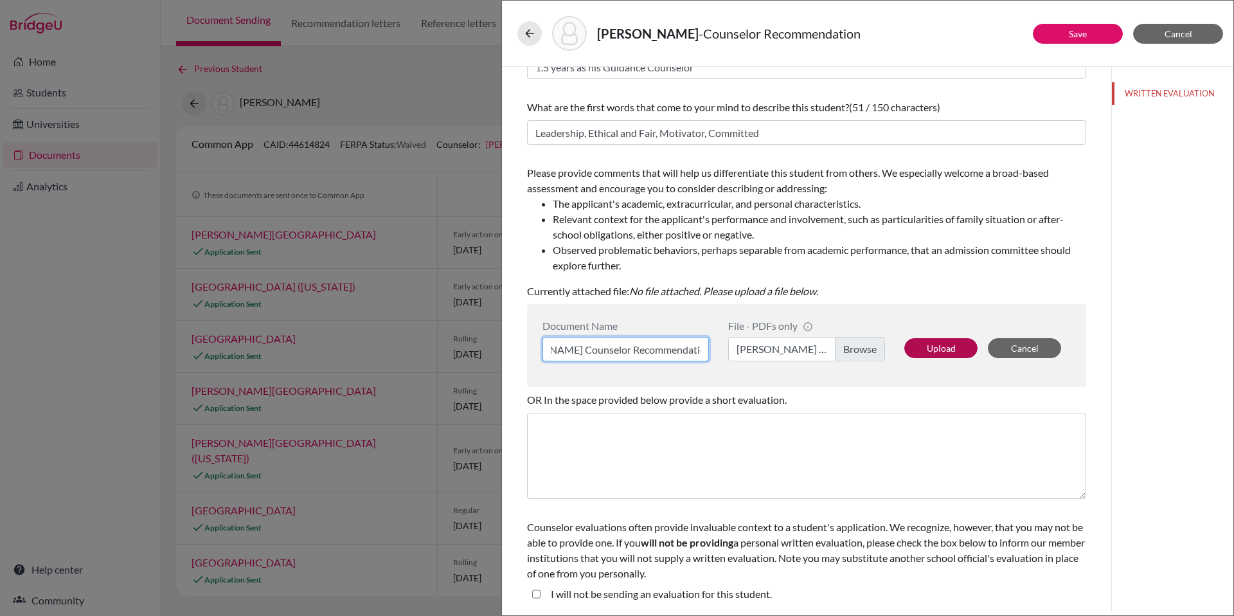
type input "[PERSON_NAME] Counselor Recommendation"
click at [946, 346] on button "Upload" at bounding box center [941, 348] width 73 height 20
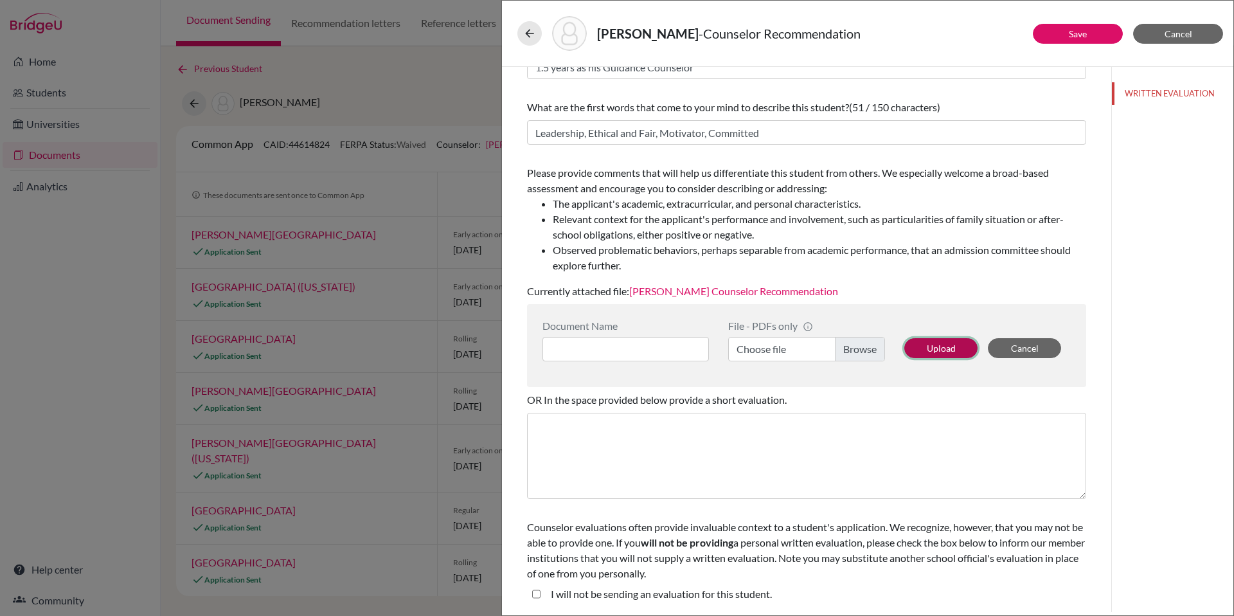
click at [941, 352] on button "Upload" at bounding box center [941, 348] width 73 height 20
click at [629, 347] on input at bounding box center [626, 349] width 167 height 24
paste input "[PERSON_NAME] Counselor Recommendation.pdf"
type input "[PERSON_NAME] Counselor Recommendation"
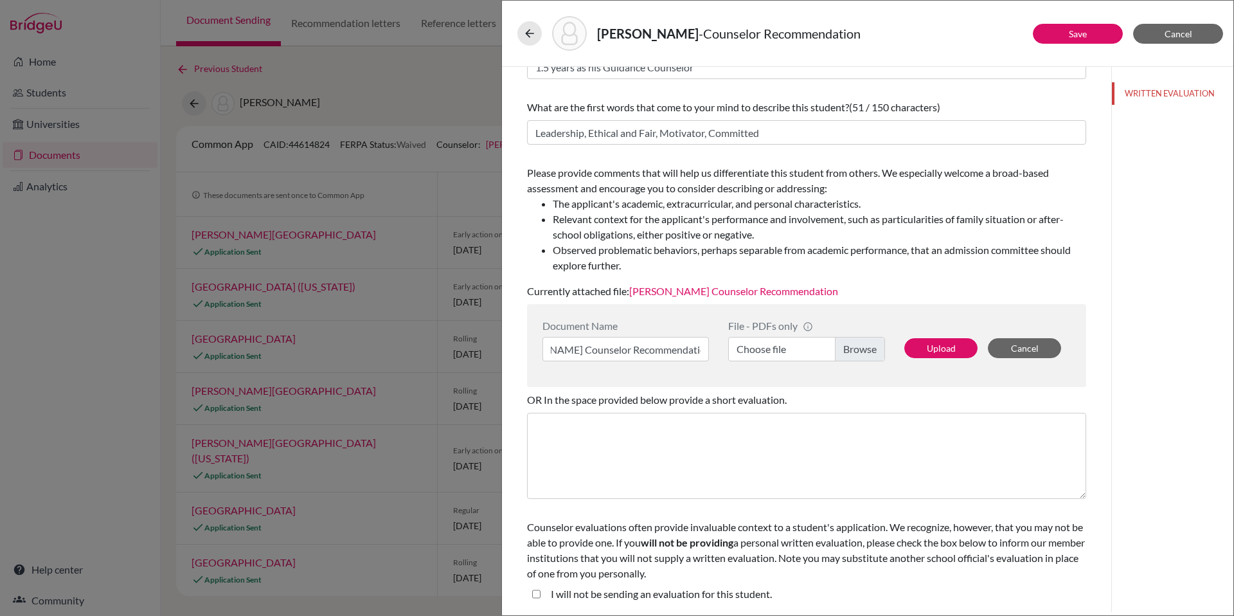
scroll to position [0, 0]
click at [807, 286] on link "[PERSON_NAME] Counselor Recommendation" at bounding box center [733, 291] width 209 height 12
click at [867, 282] on div "Please provide comments that will help us differentiate this student from other…" at bounding box center [806, 232] width 559 height 144
click at [635, 348] on input "[PERSON_NAME] Counselor Recommendation" at bounding box center [626, 349] width 167 height 24
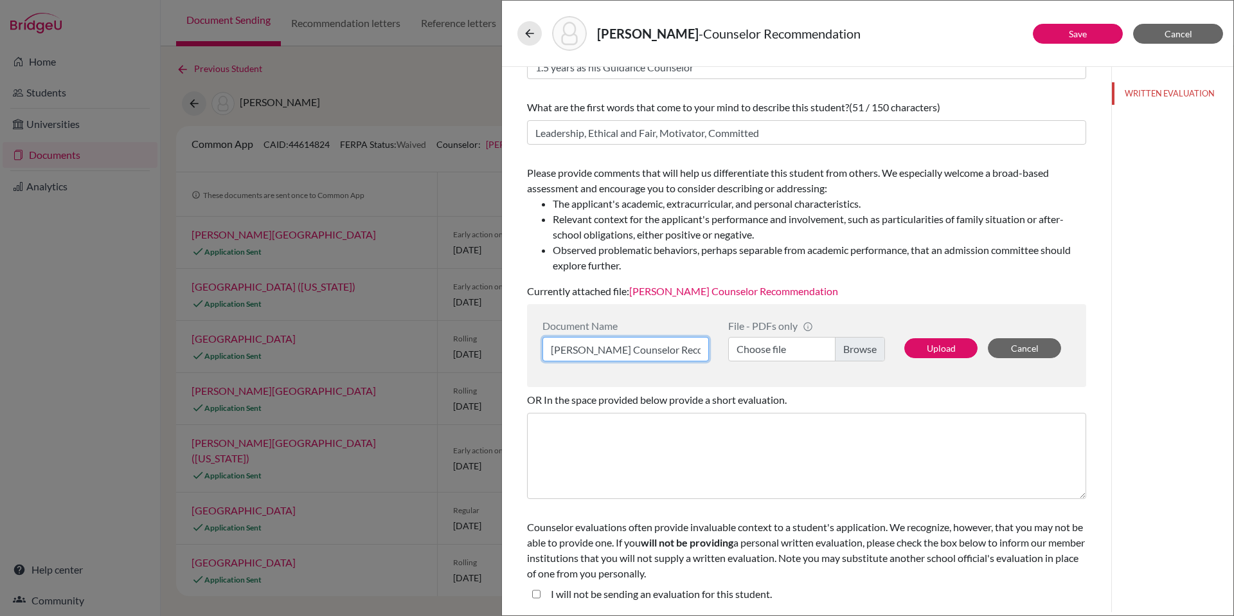
click at [635, 348] on input "[PERSON_NAME] Counselor Recommendation" at bounding box center [626, 349] width 167 height 24
click at [699, 379] on div "Document Name File - PDFs only info CommonApp has file size limit of 2MB per fi…" at bounding box center [806, 345] width 559 height 83
click at [1170, 29] on span "Cancel" at bounding box center [1179, 33] width 28 height 11
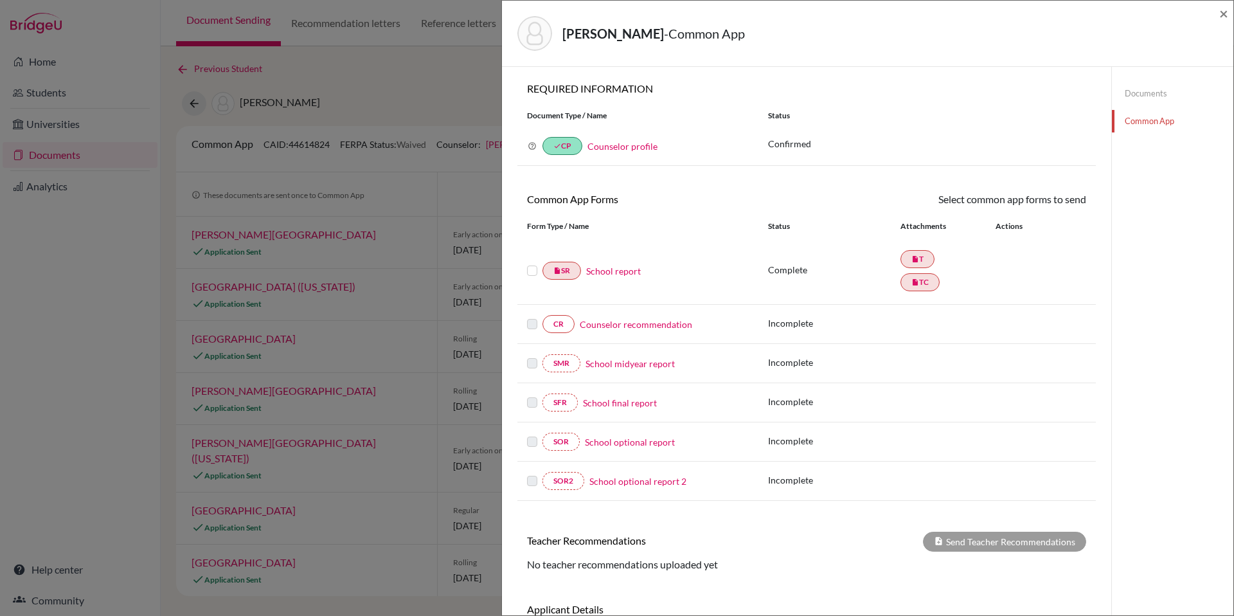
click at [649, 321] on link "Counselor recommendation" at bounding box center [636, 325] width 113 height 14
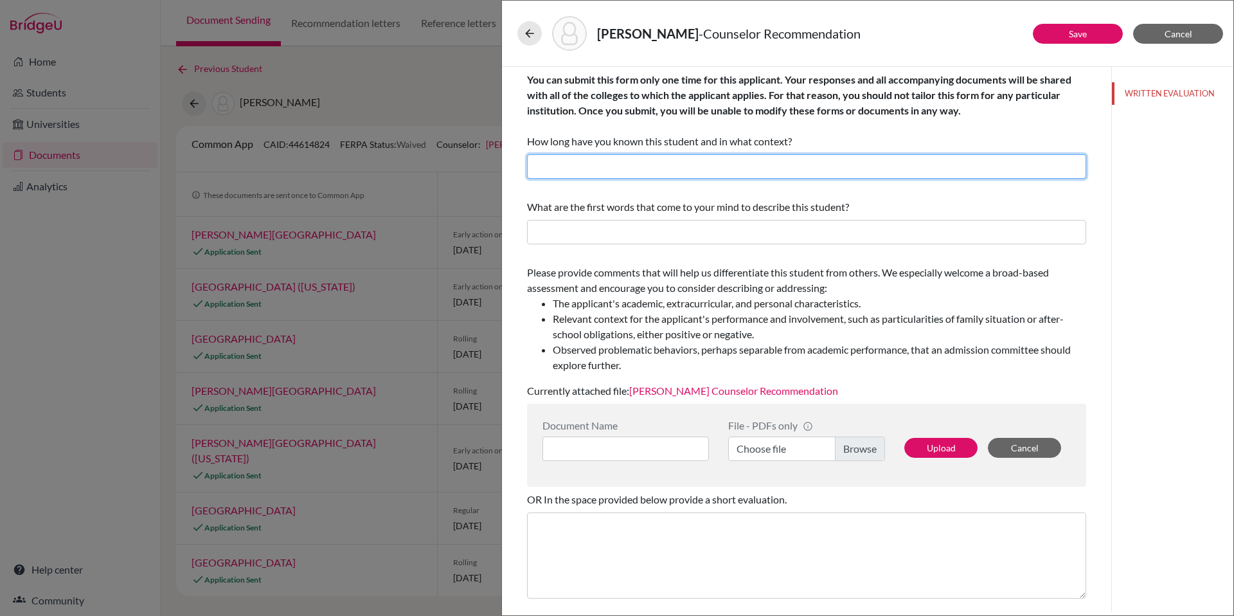
click at [578, 169] on input "text" at bounding box center [806, 166] width 559 height 24
type input "1.5 years as his Guidance Counselor"
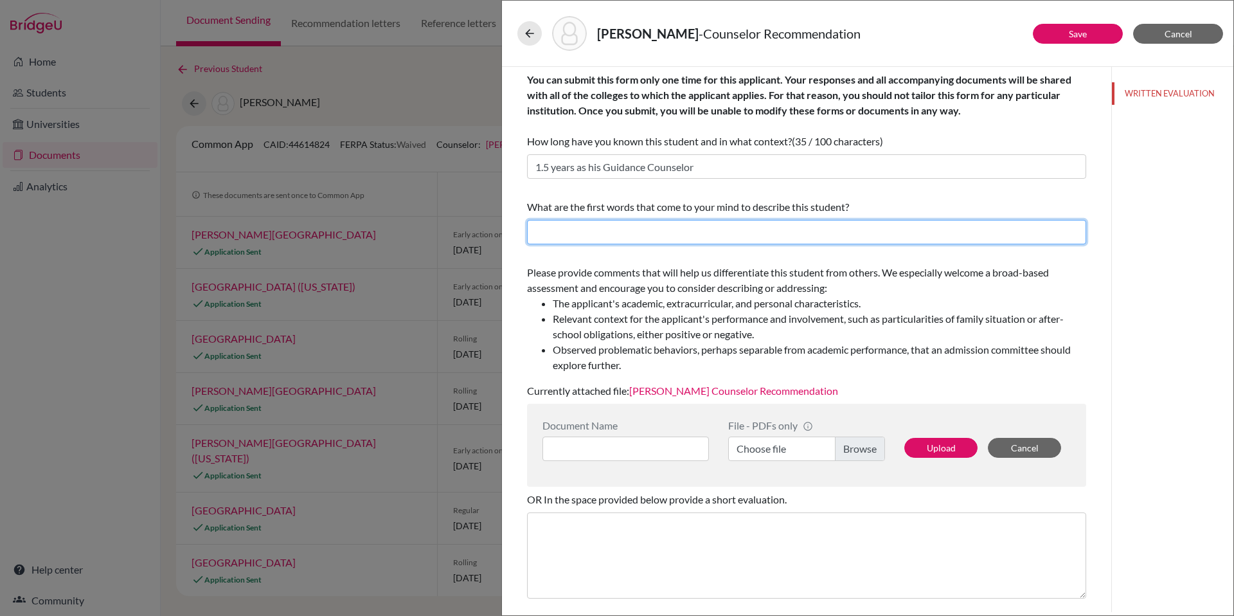
click at [629, 233] on input "text" at bounding box center [806, 232] width 559 height 24
type input "l"
type input "Leadership, Ethical and Fair, Motivational, Committed"
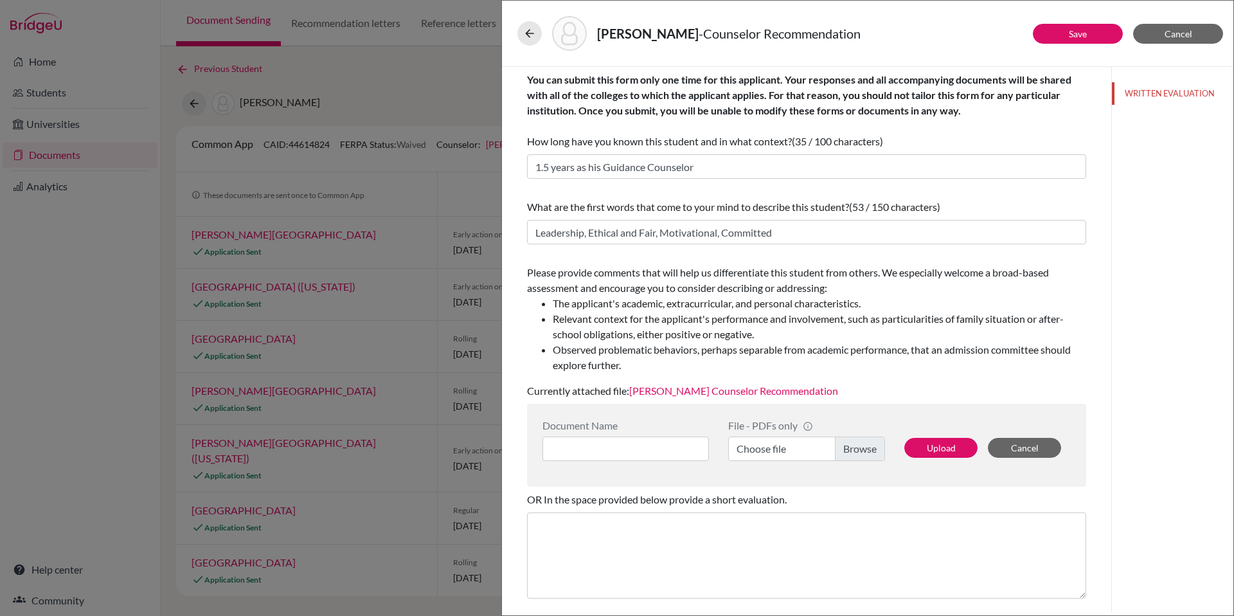
click at [662, 288] on span "Please provide comments that will help us differentiate this student from other…" at bounding box center [806, 319] width 559 height 107
click at [865, 453] on label "Choose file" at bounding box center [806, 449] width 157 height 24
click at [865, 453] on input "Choose file" at bounding box center [806, 449] width 157 height 24
click at [602, 447] on input at bounding box center [626, 449] width 167 height 24
paste input "[PERSON_NAME] Counselor Recommendation.pdf"
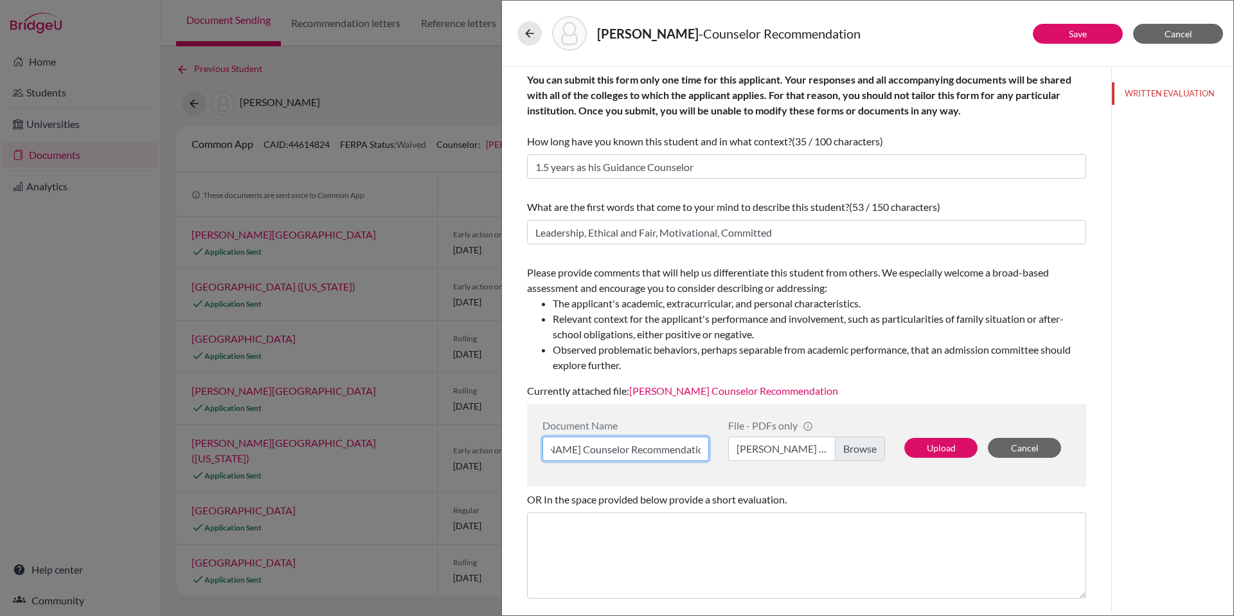
scroll to position [0, 48]
type input "[PERSON_NAME] Counselor Recommendation"
click at [921, 449] on button "Upload" at bounding box center [941, 448] width 73 height 20
click at [1139, 435] on div "WRITTEN EVALUATION" at bounding box center [1173, 339] width 122 height 545
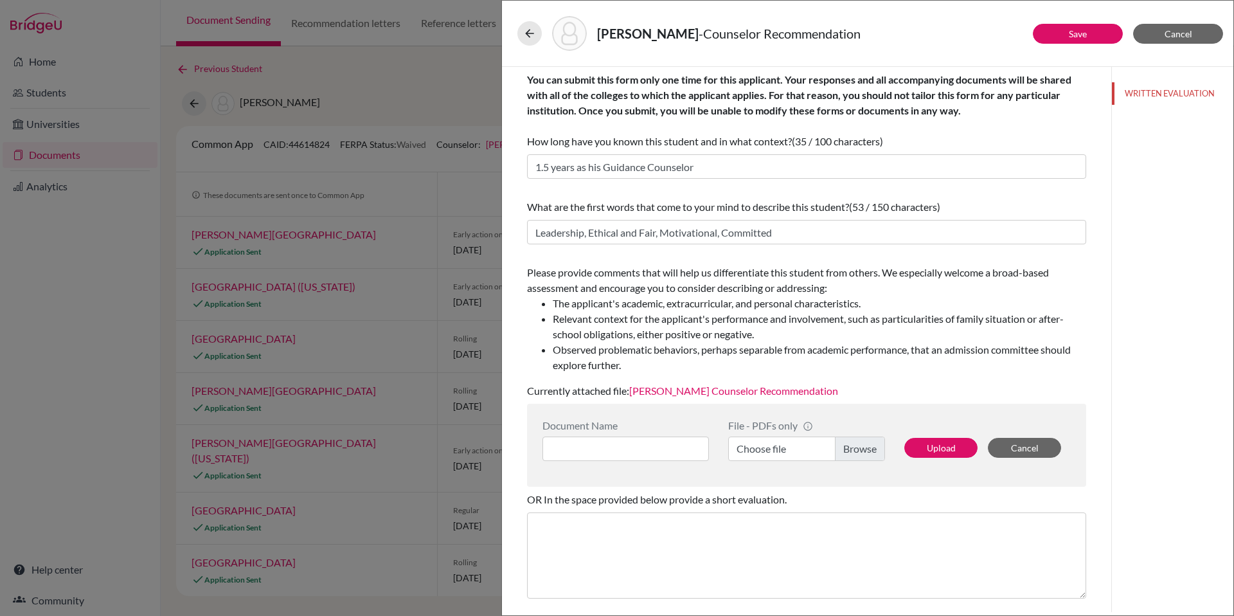
scroll to position [100, 0]
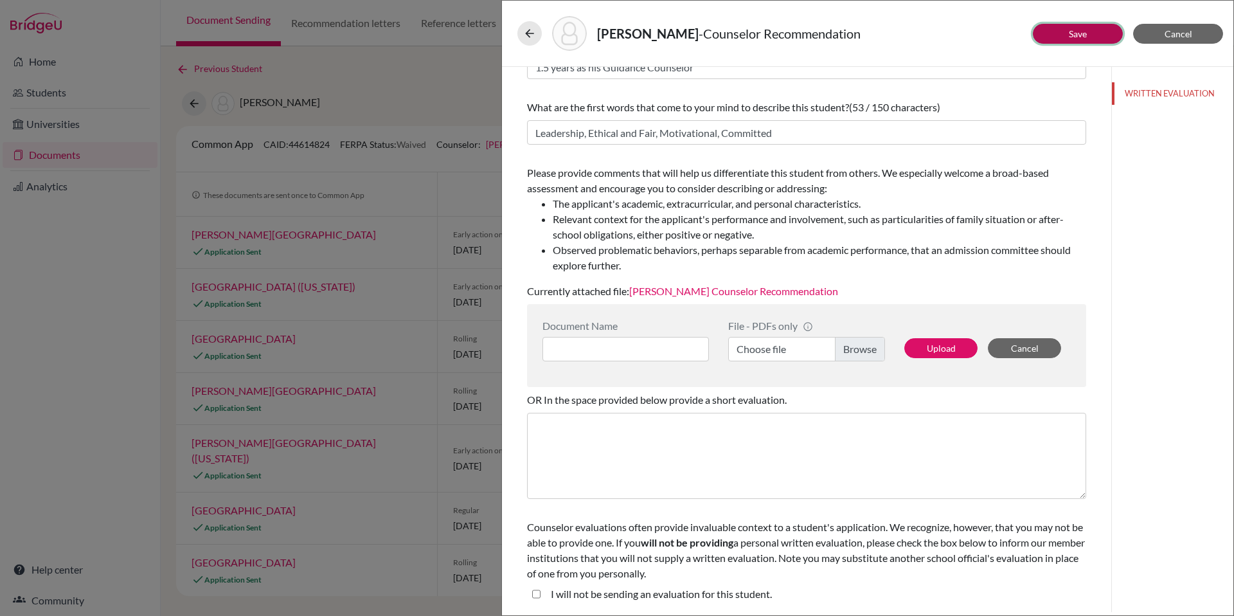
click at [1087, 28] on link "Save" at bounding box center [1078, 33] width 18 height 11
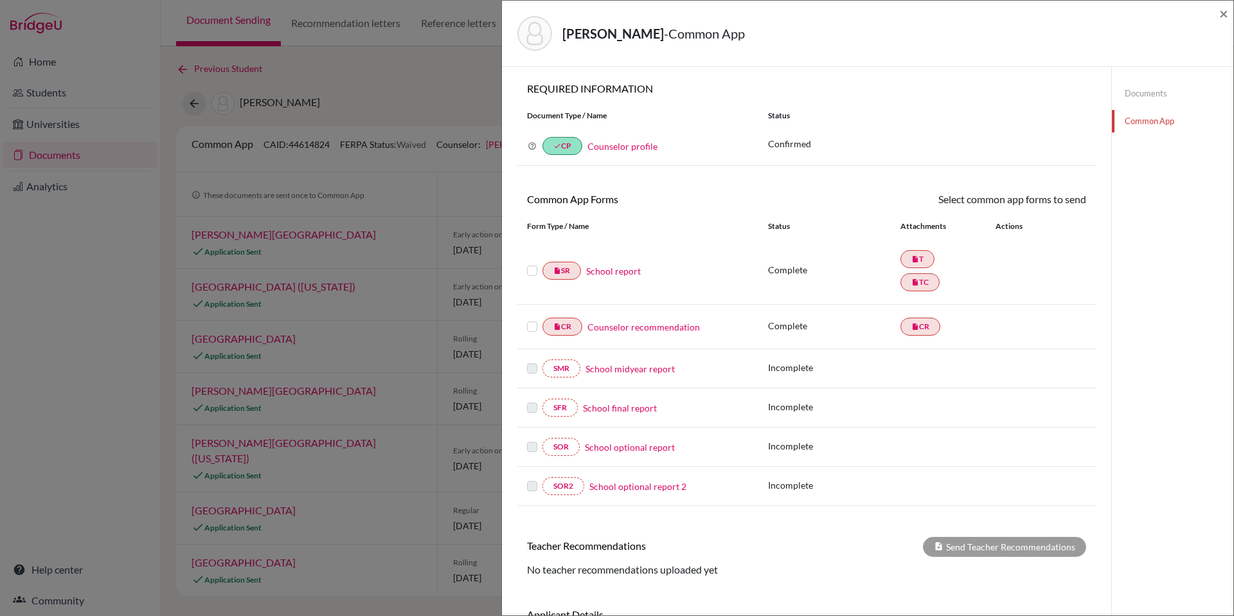
click at [1156, 93] on link "Documents" at bounding box center [1173, 93] width 122 height 23
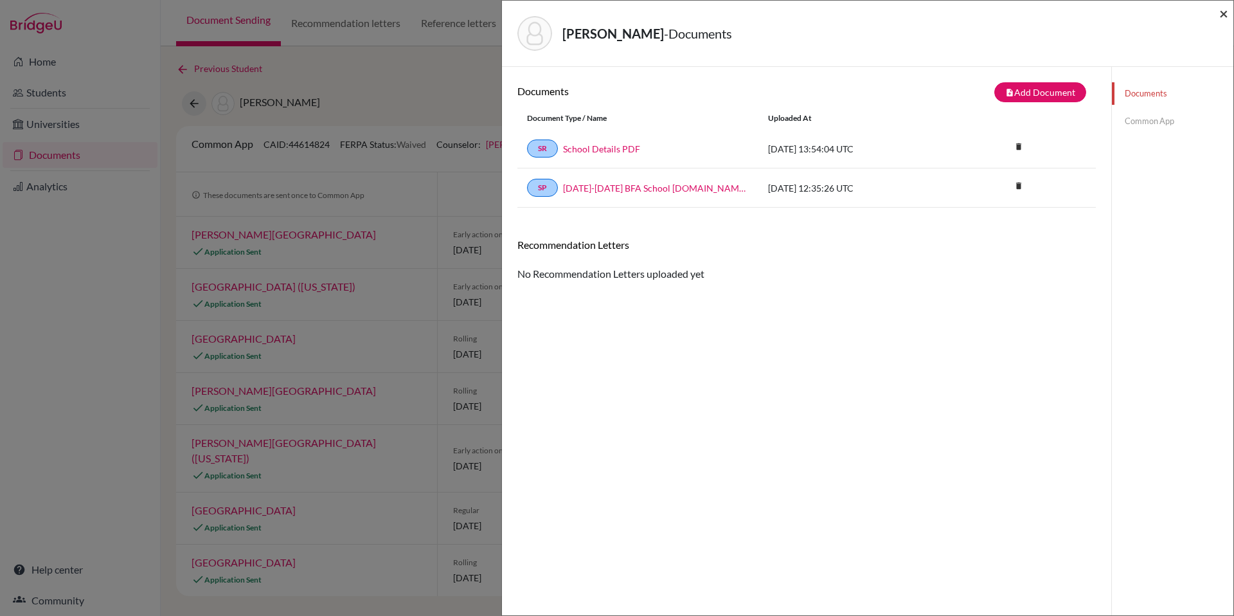
click at [1225, 14] on span "×" at bounding box center [1224, 13] width 9 height 19
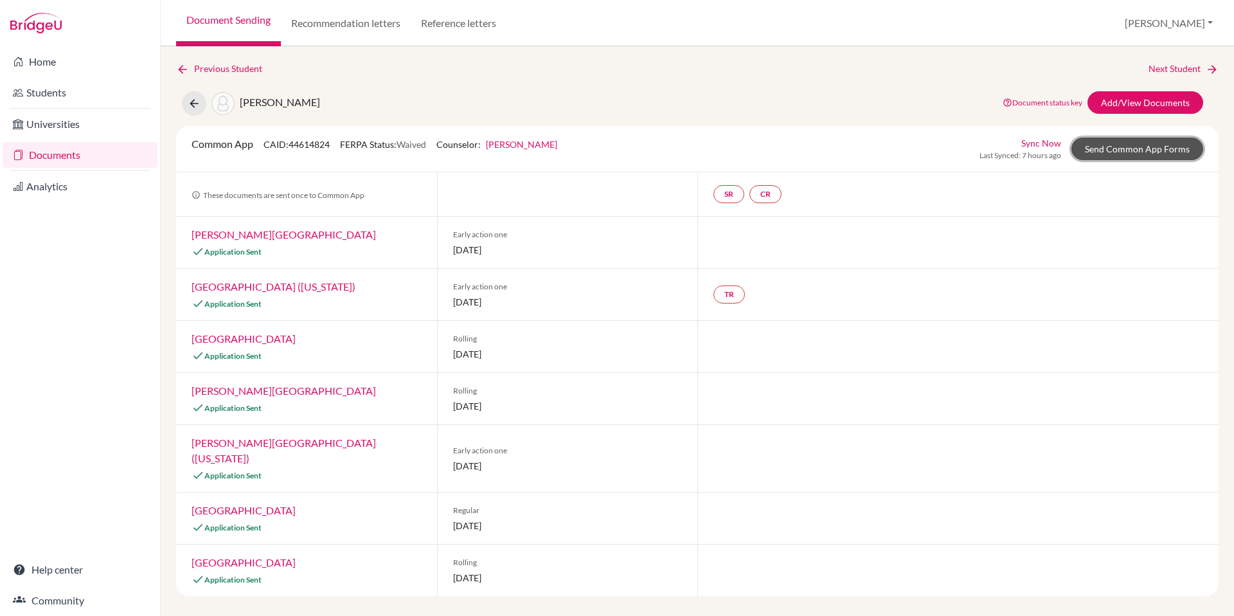
click at [1144, 144] on link "Send Common App Forms" at bounding box center [1138, 149] width 132 height 23
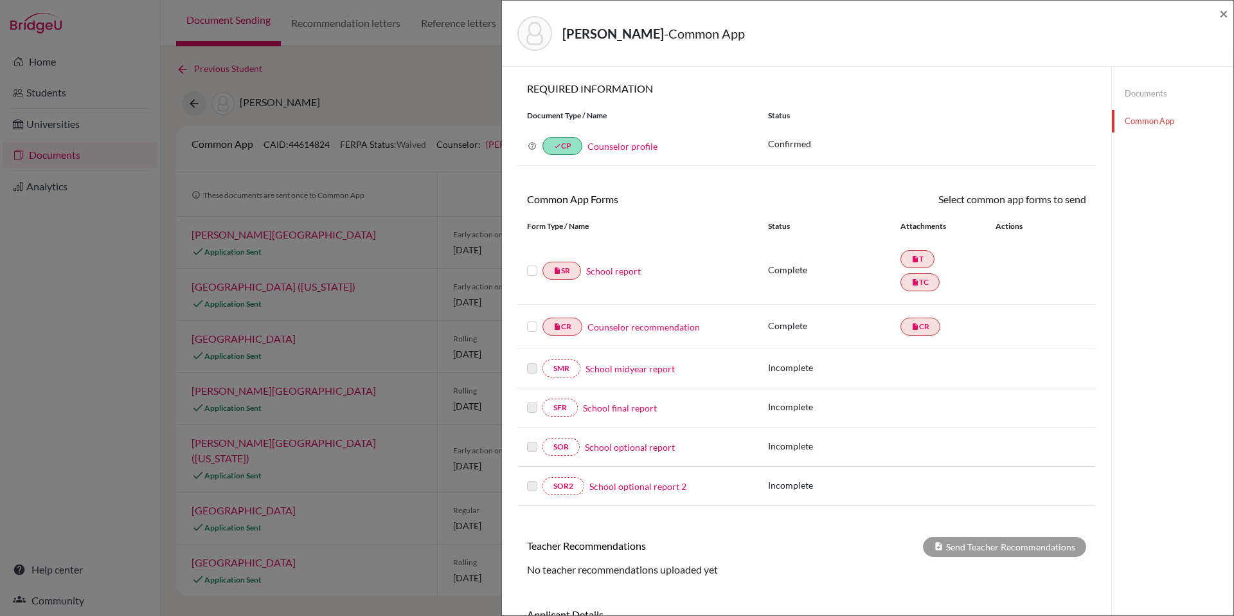
click at [532, 263] on label at bounding box center [532, 263] width 10 height 0
click at [0, 0] on input "checkbox" at bounding box center [0, 0] width 0 height 0
click at [531, 320] on label at bounding box center [532, 320] width 10 height 0
click at [0, 0] on input "checkbox" at bounding box center [0, 0] width 0 height 0
click at [1056, 203] on link "Send" at bounding box center [1059, 202] width 53 height 20
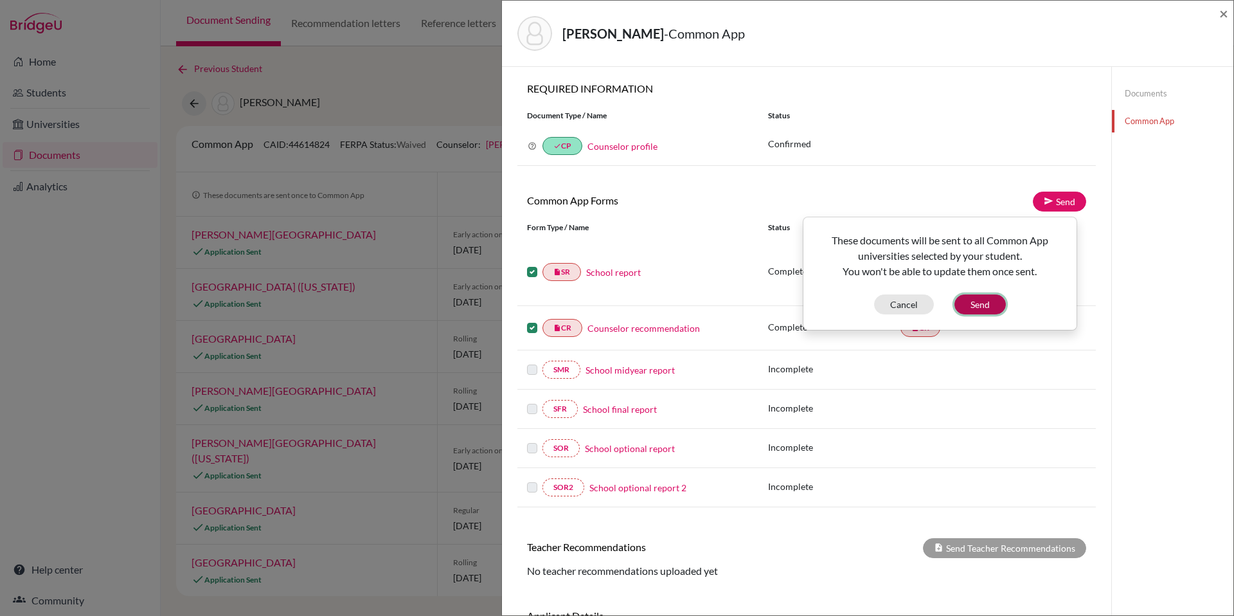
click at [987, 309] on button "Send" at bounding box center [980, 304] width 51 height 20
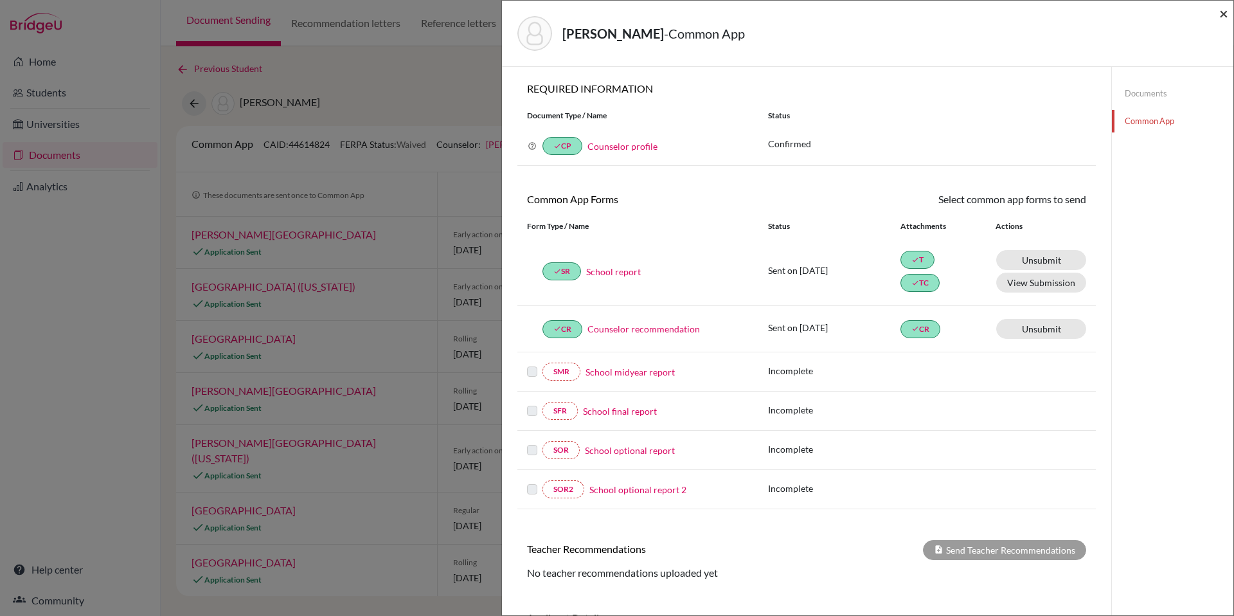
click at [1225, 13] on span "×" at bounding box center [1224, 13] width 9 height 19
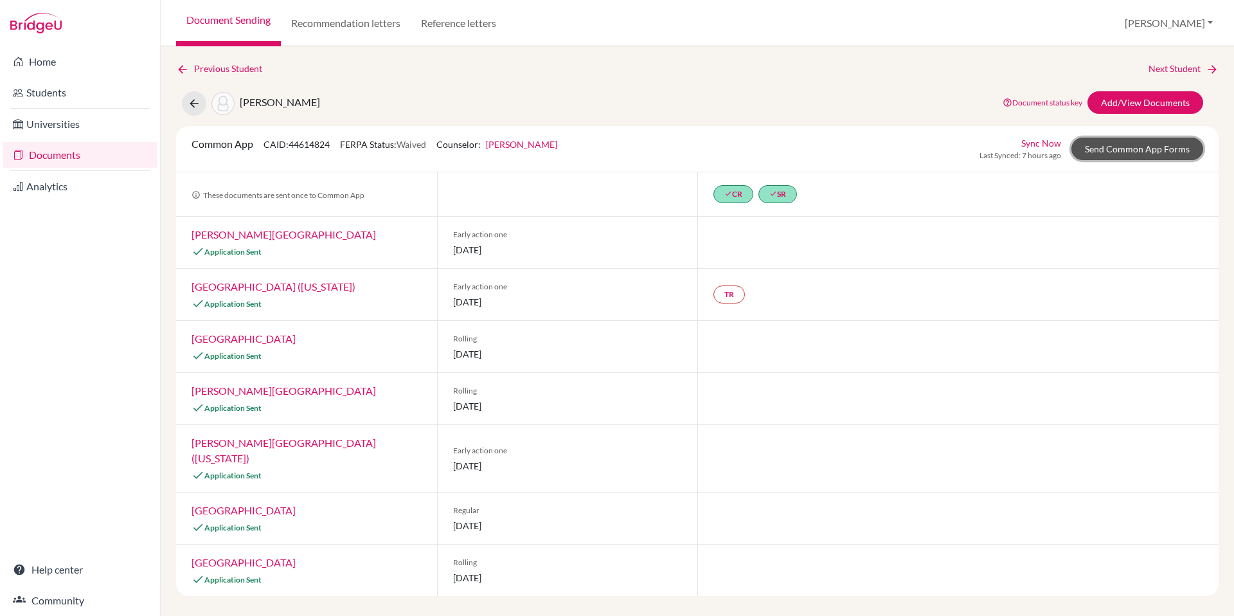
click at [1152, 153] on link "Send Common App Forms" at bounding box center [1138, 149] width 132 height 23
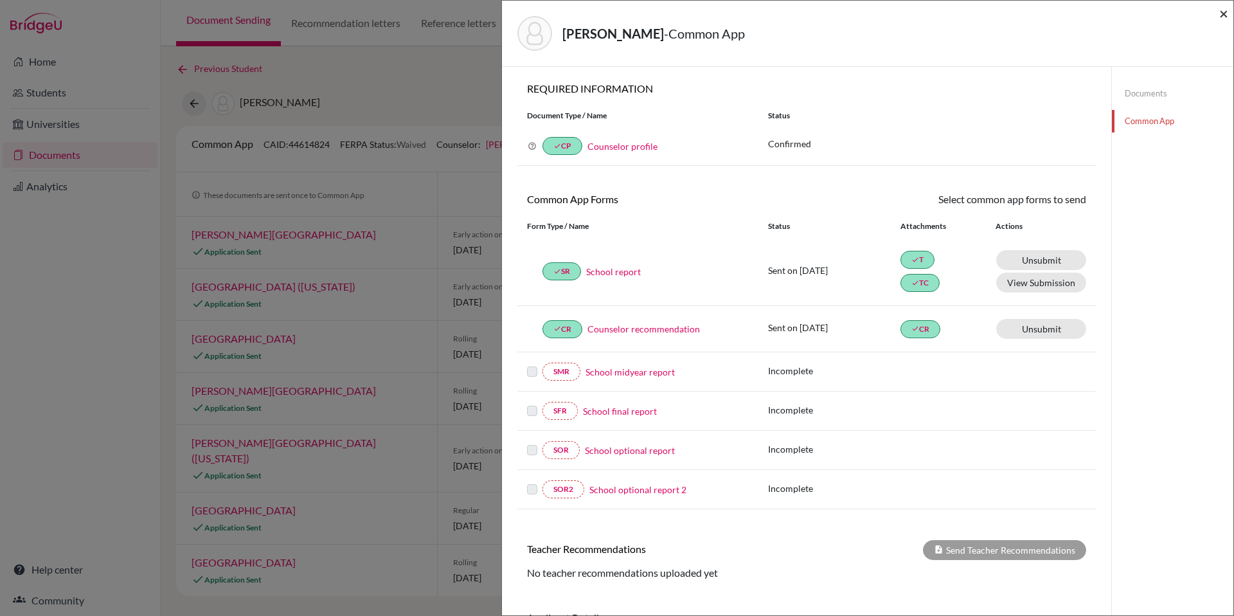
click at [1224, 13] on span "×" at bounding box center [1224, 13] width 9 height 19
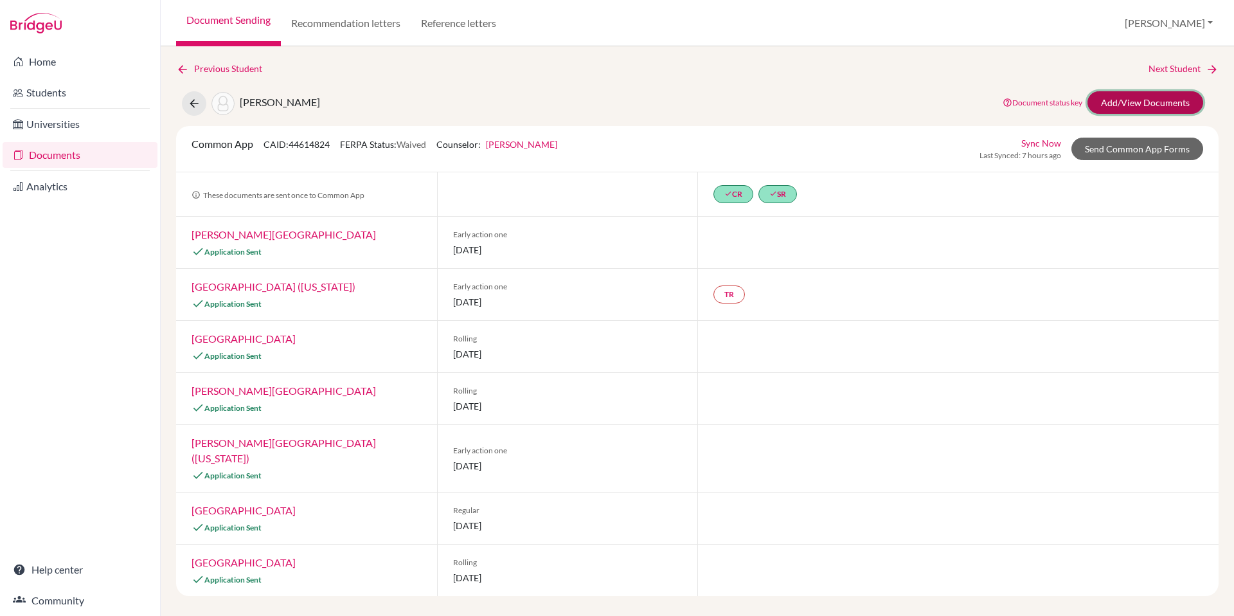
click at [1159, 109] on link "Add/View Documents" at bounding box center [1146, 102] width 116 height 23
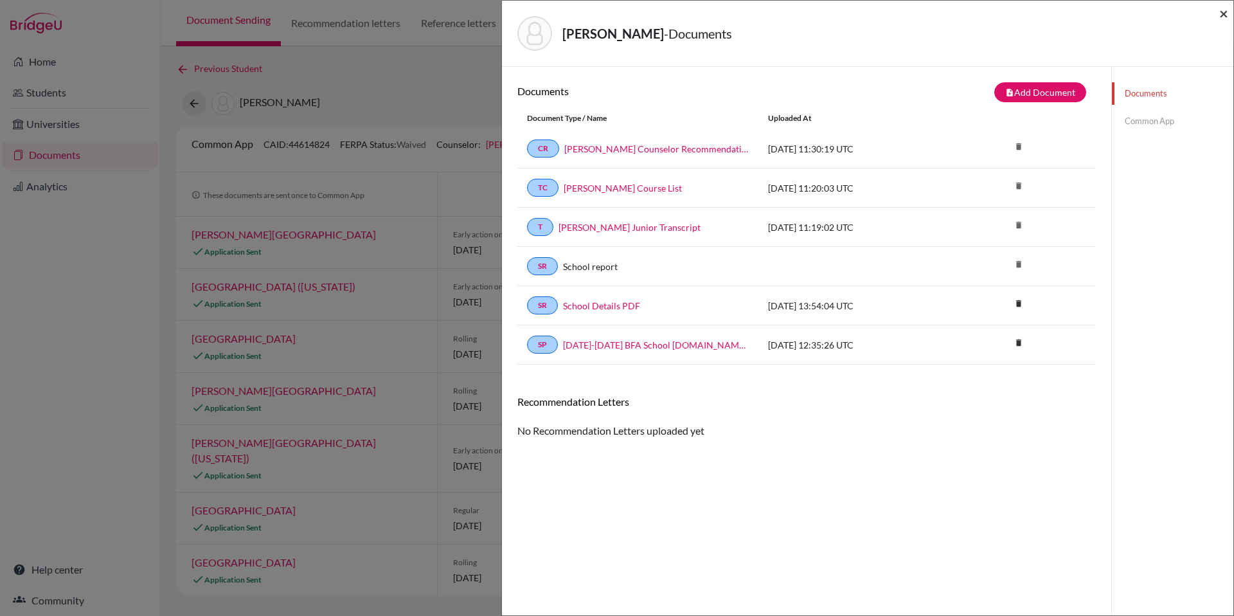
click at [1225, 16] on span "×" at bounding box center [1224, 13] width 9 height 19
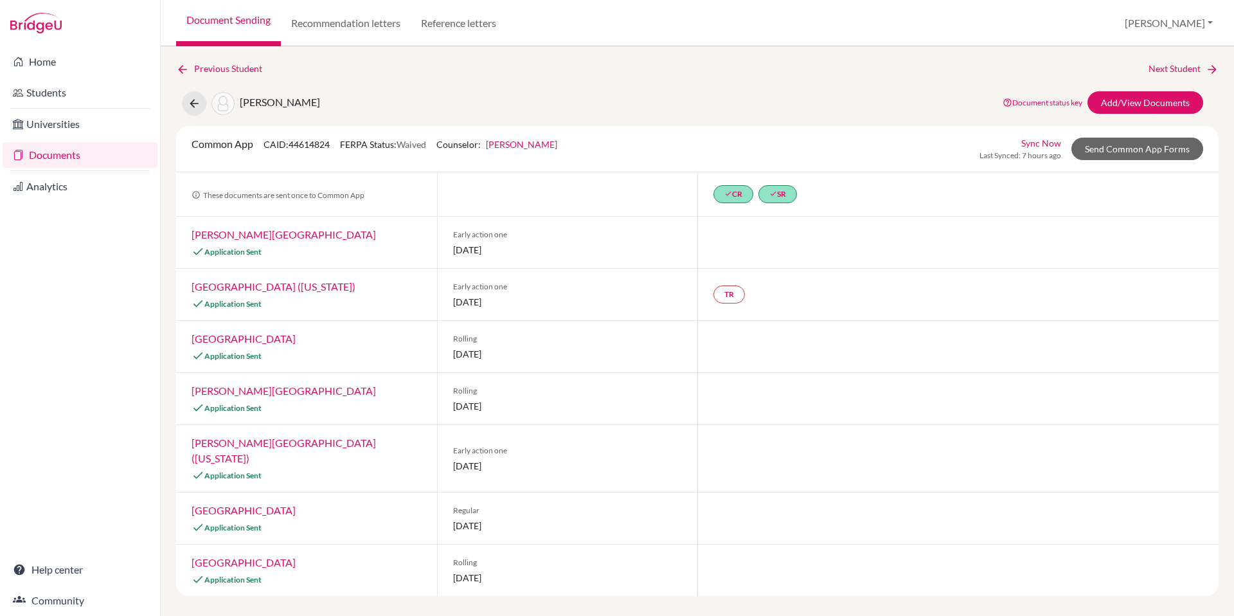
click at [238, 504] on link "[GEOGRAPHIC_DATA]" at bounding box center [244, 510] width 104 height 12
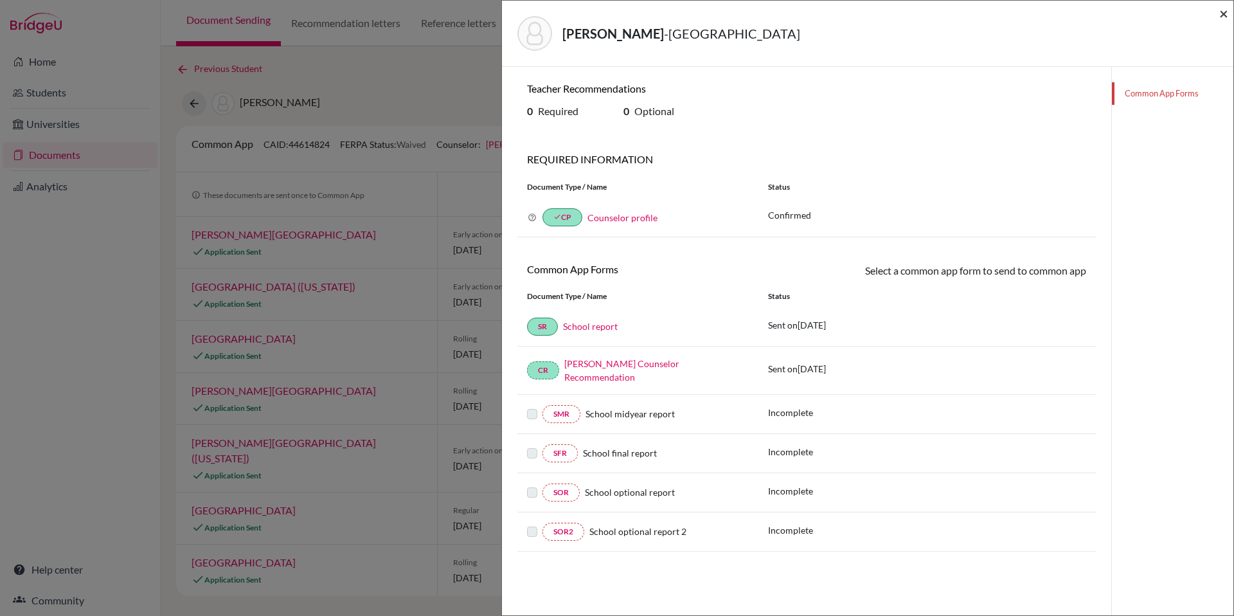
click at [1227, 12] on span "×" at bounding box center [1224, 13] width 9 height 19
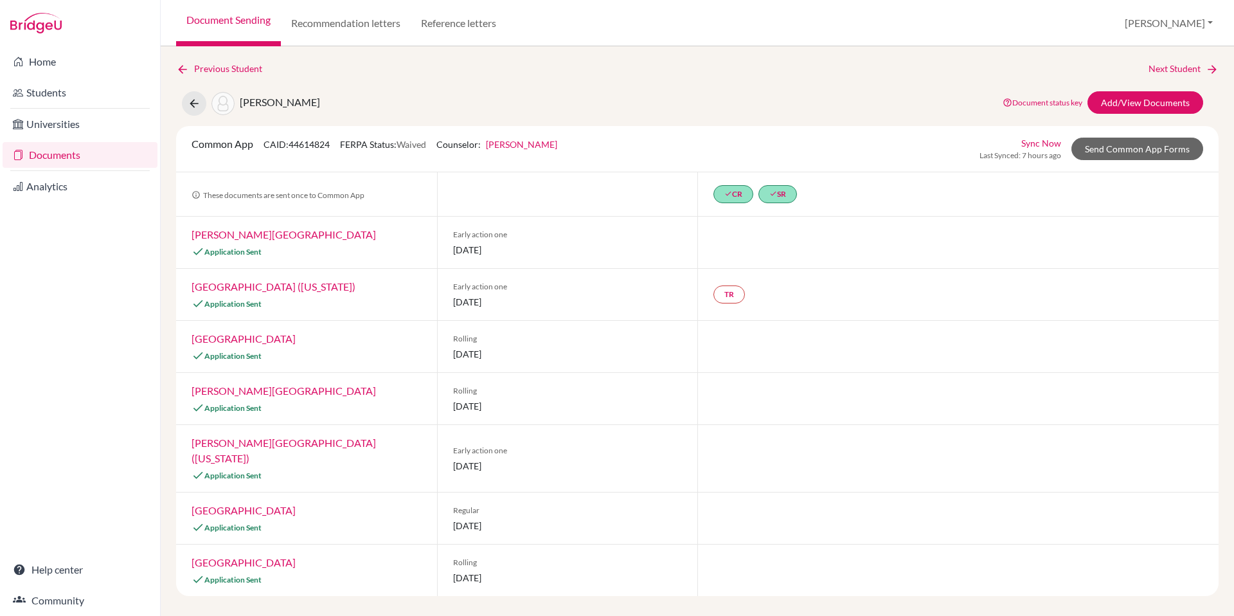
click at [227, 289] on link "[GEOGRAPHIC_DATA] ([US_STATE])" at bounding box center [274, 286] width 164 height 12
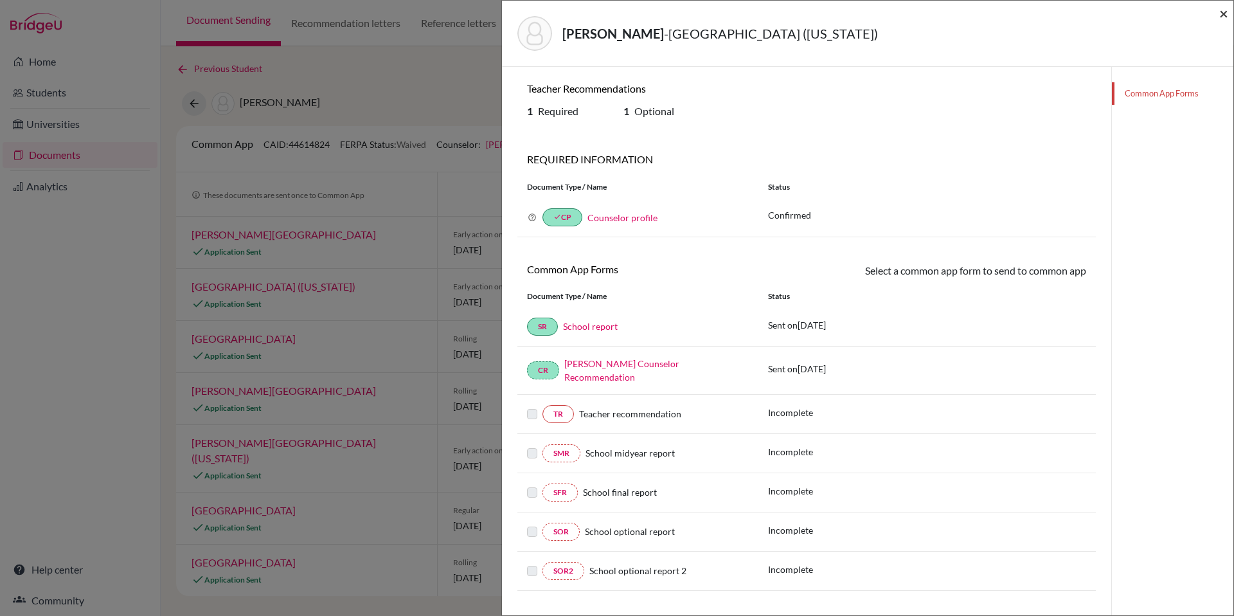
click at [1226, 15] on span "×" at bounding box center [1224, 13] width 9 height 19
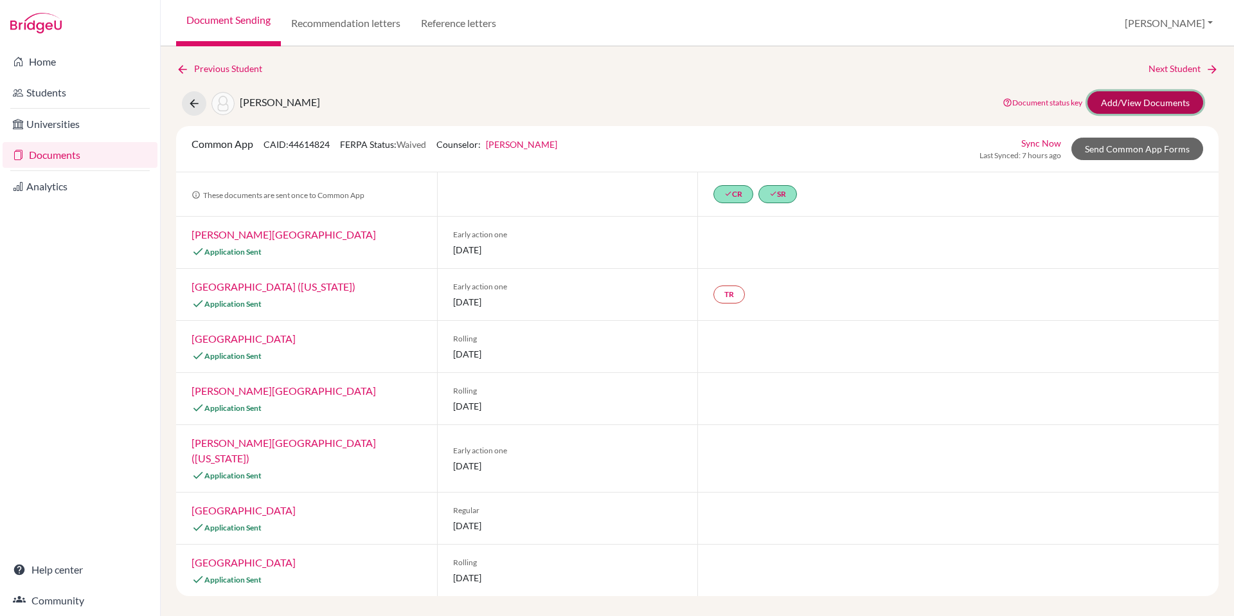
click at [1163, 107] on link "Add/View Documents" at bounding box center [1146, 102] width 116 height 23
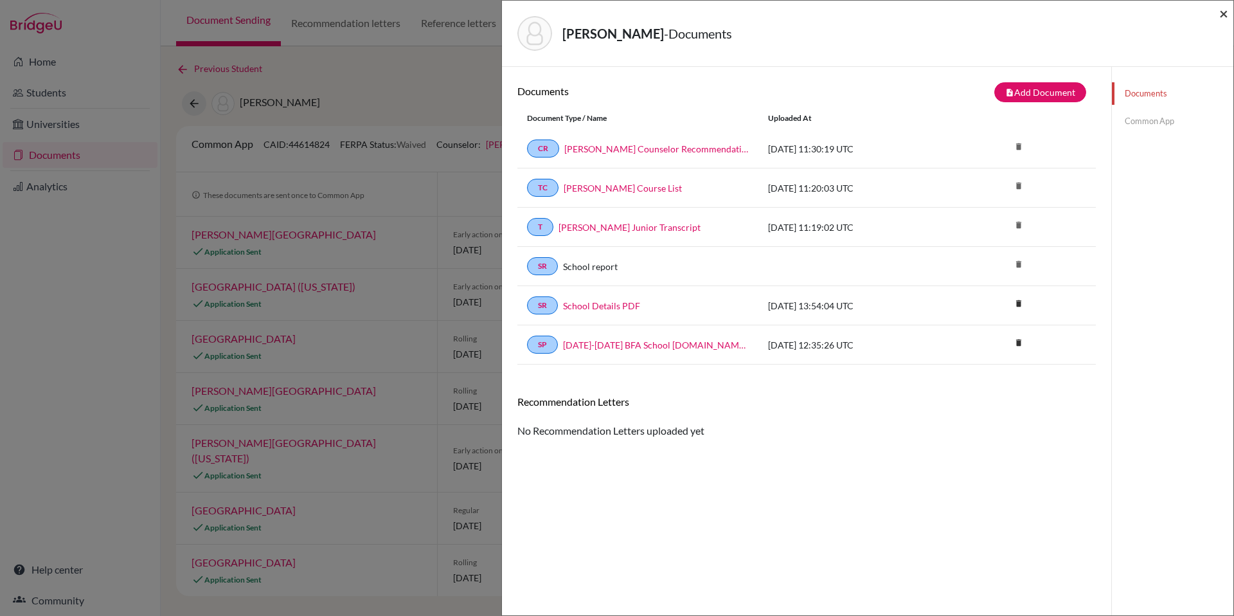
click at [1224, 12] on span "×" at bounding box center [1224, 13] width 9 height 19
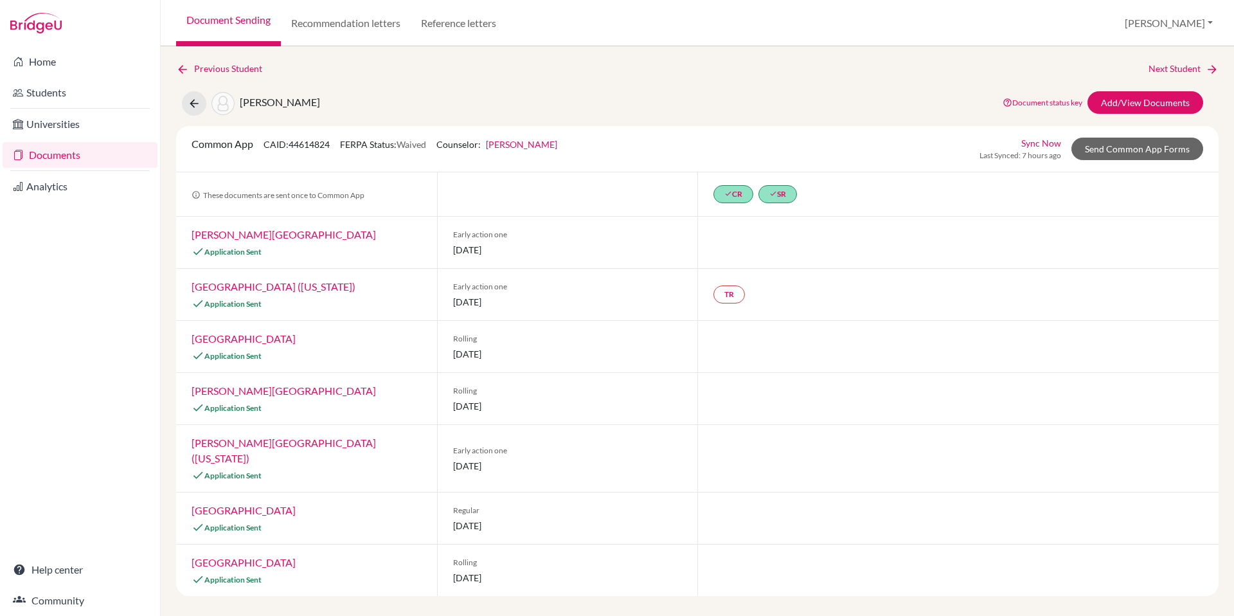
click at [264, 287] on link "[GEOGRAPHIC_DATA] ([US_STATE])" at bounding box center [274, 286] width 164 height 12
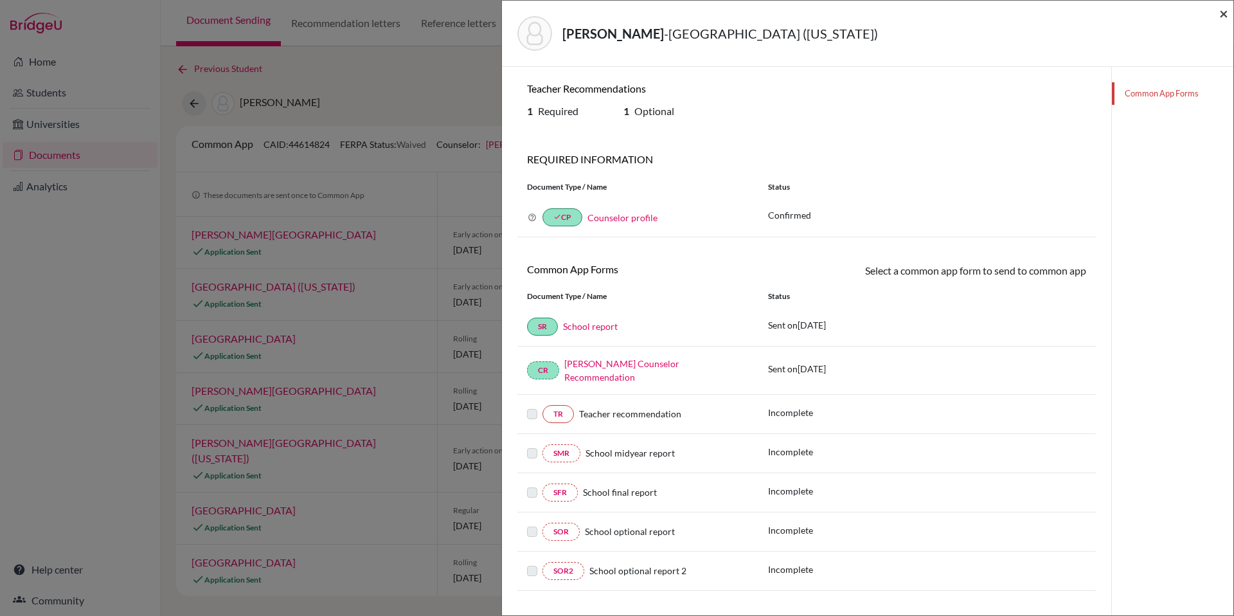
click at [1223, 14] on span "×" at bounding box center [1224, 13] width 9 height 19
